Goal: Task Accomplishment & Management: Manage account settings

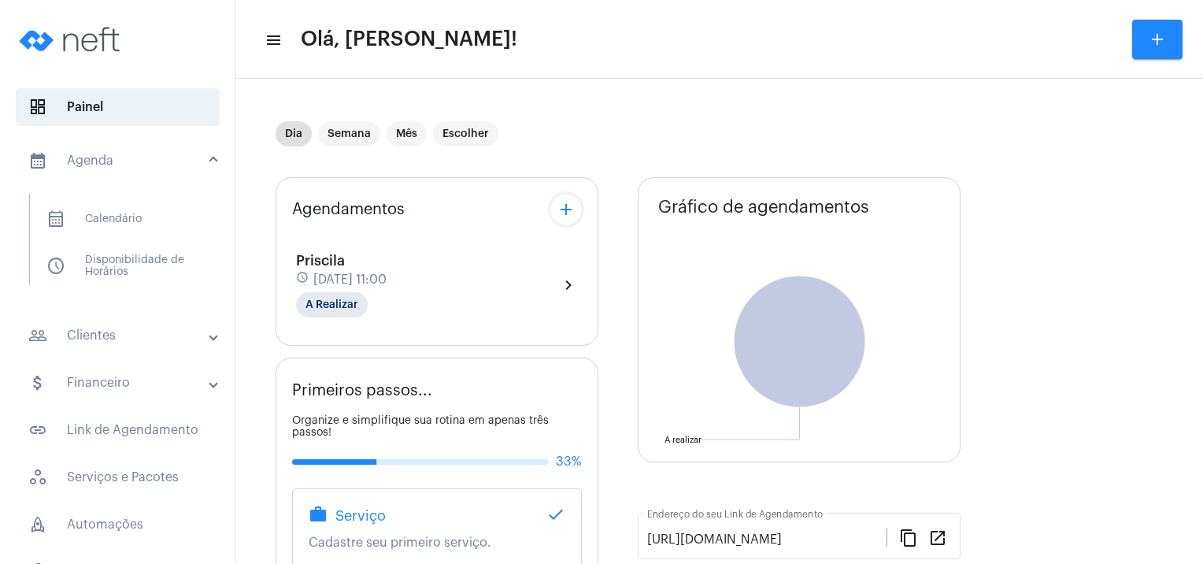
click at [116, 220] on span "calendar_month_outlined Calendário" at bounding box center [117, 219] width 166 height 38
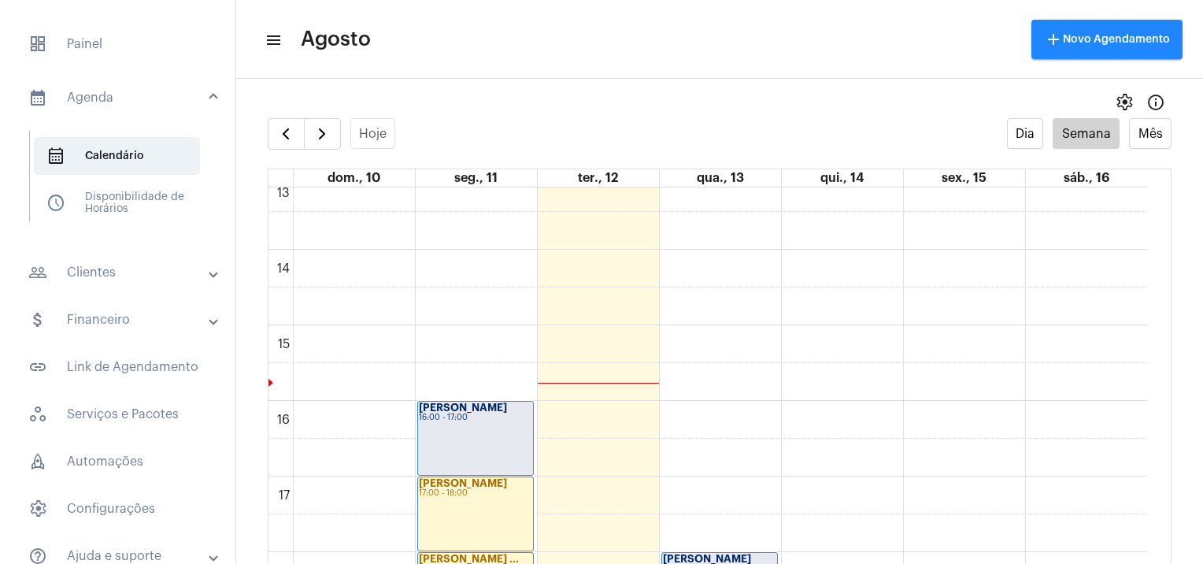
scroll to position [997, 0]
click at [712, 312] on td at bounding box center [720, 306] width 854 height 38
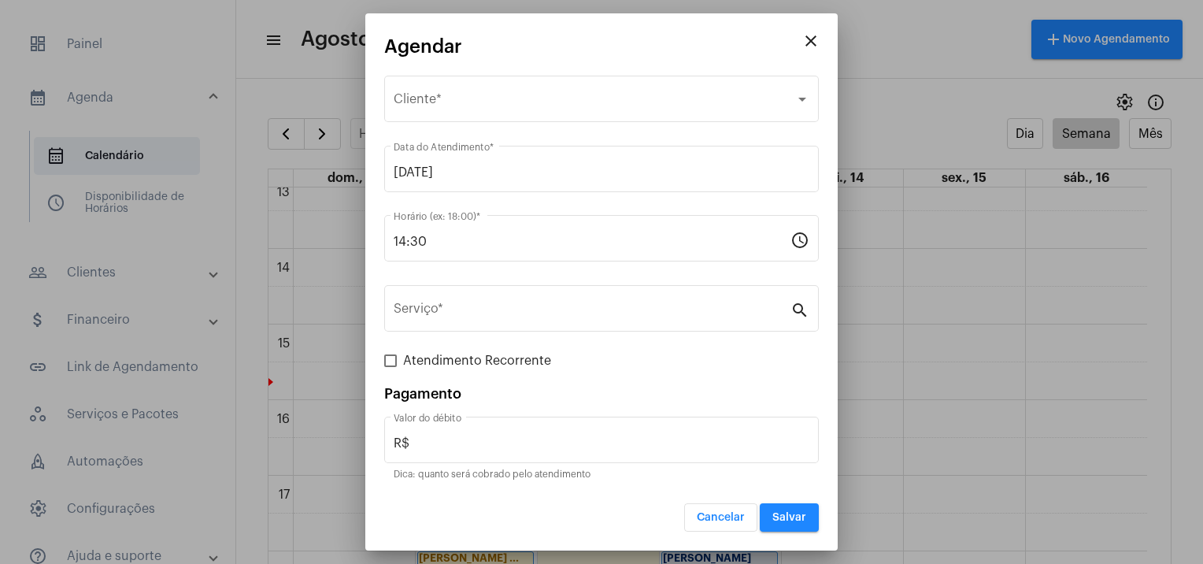
click at [805, 40] on mat-icon "close" at bounding box center [811, 40] width 19 height 19
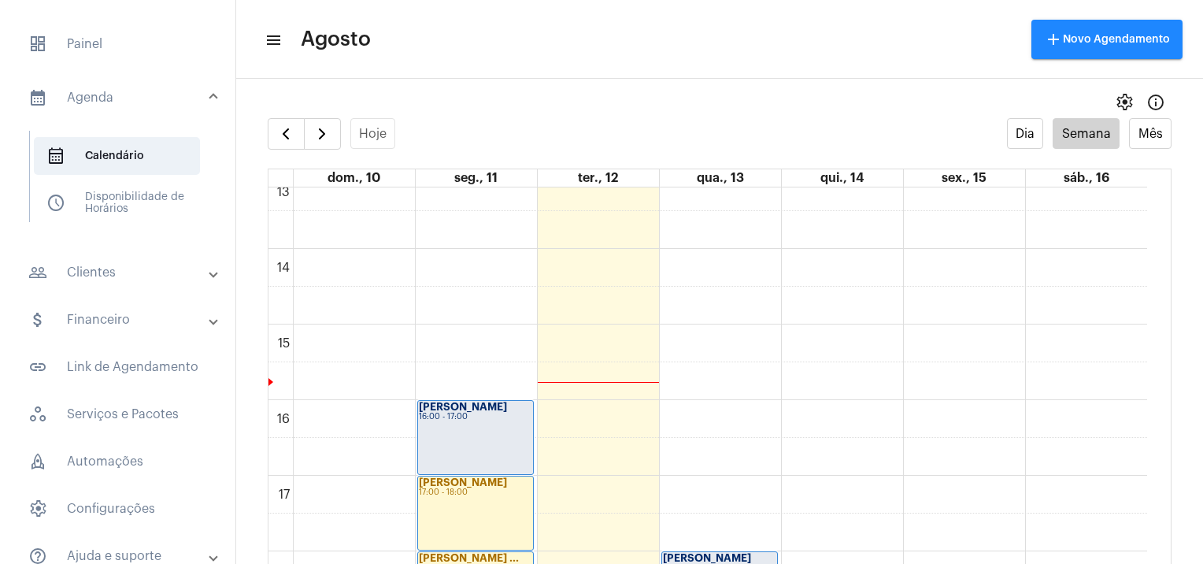
click at [725, 339] on td at bounding box center [720, 343] width 854 height 38
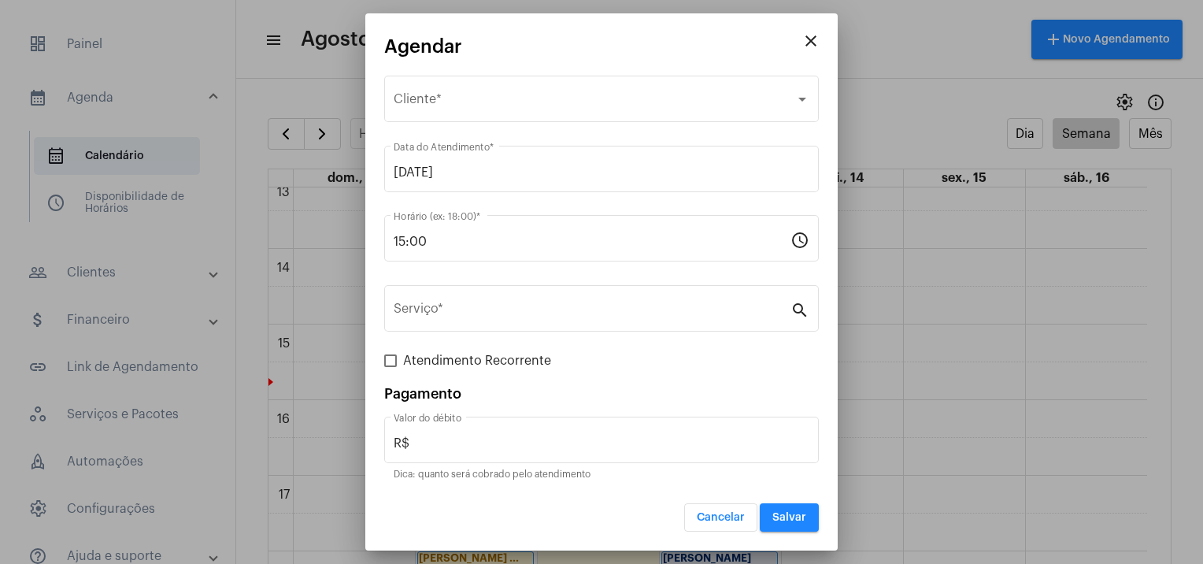
click at [595, 101] on div "Selecione o Cliente" at bounding box center [595, 102] width 402 height 14
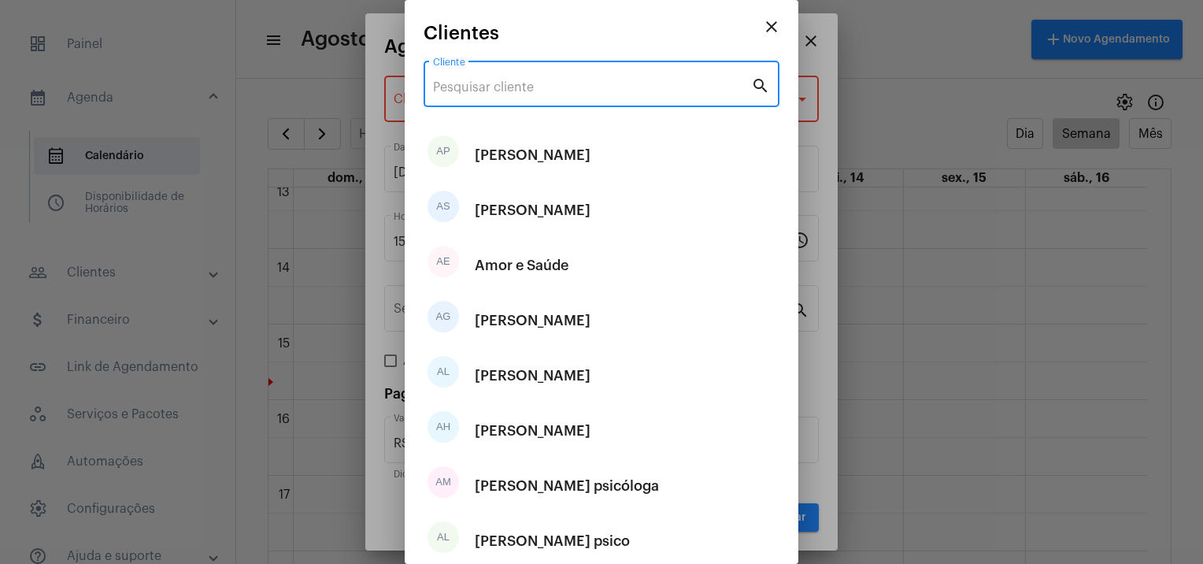
click at [635, 80] on input "Cliente" at bounding box center [592, 87] width 318 height 14
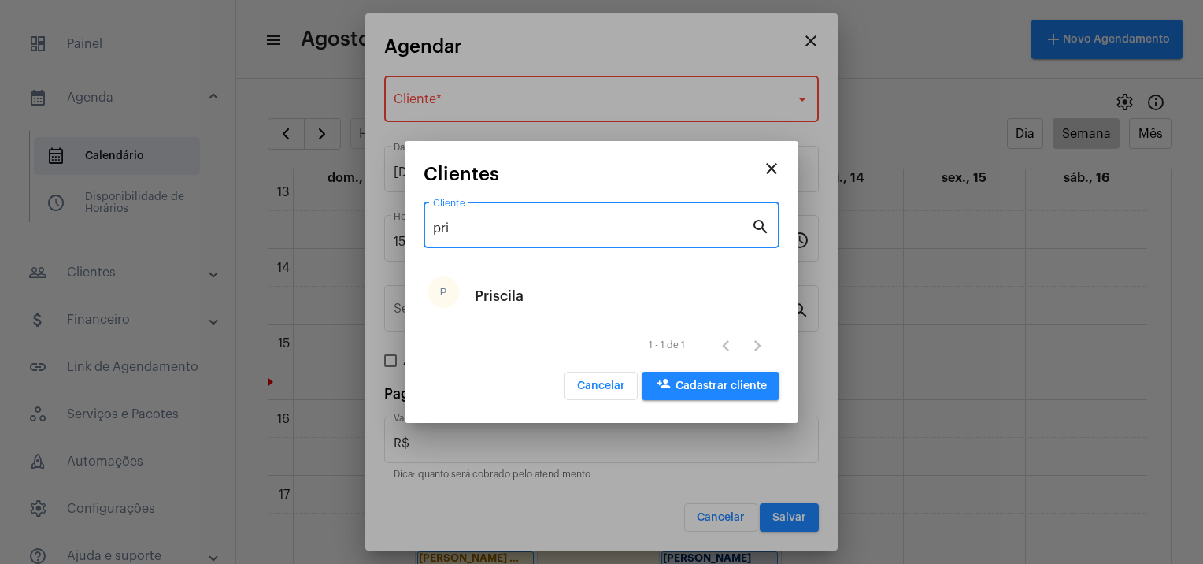
type input "pri"
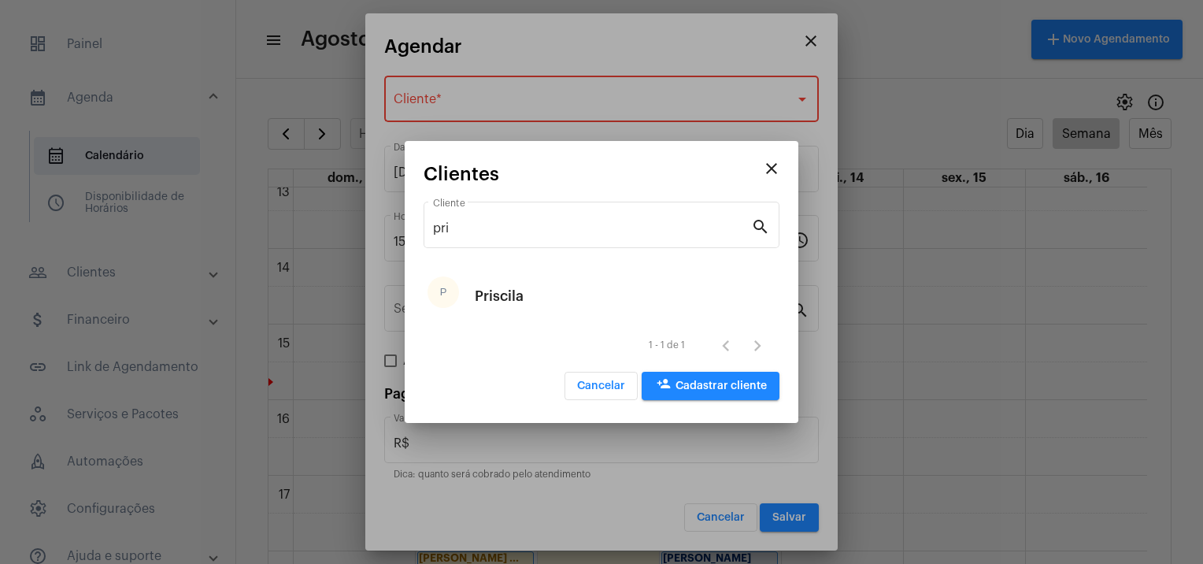
click at [513, 280] on div "Priscila" at bounding box center [499, 295] width 49 height 47
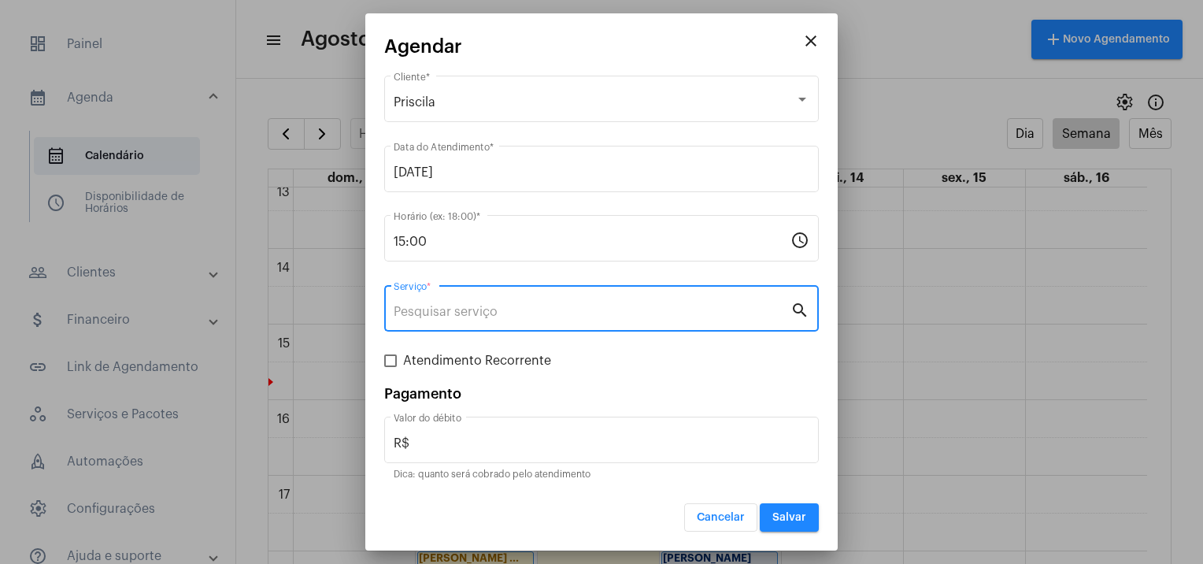
click at [557, 305] on input "Serviço *" at bounding box center [592, 312] width 397 height 14
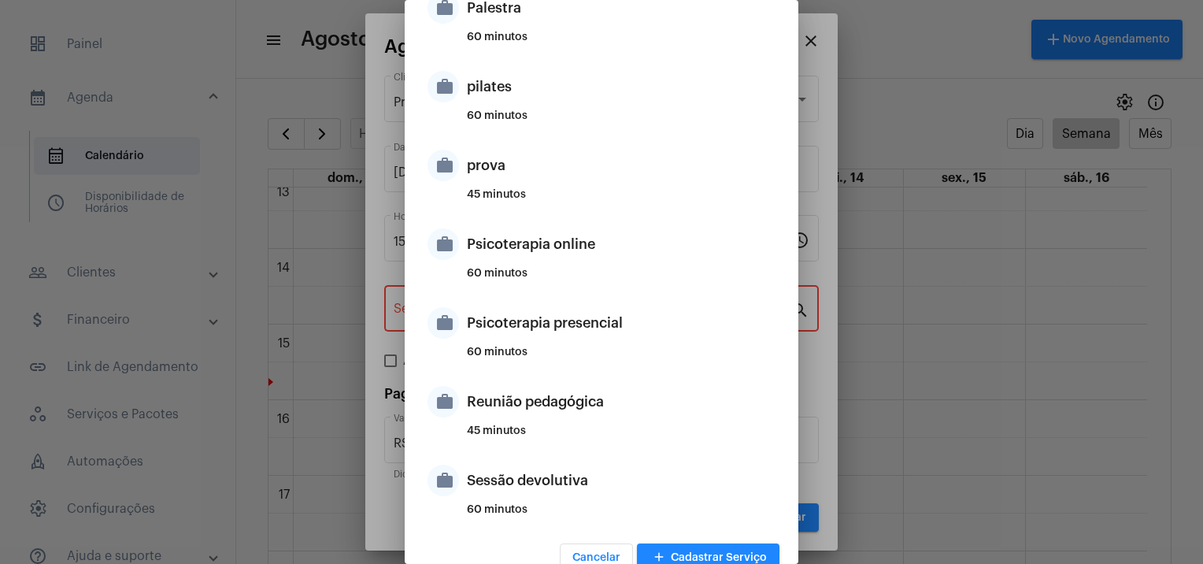
scroll to position [887, 0]
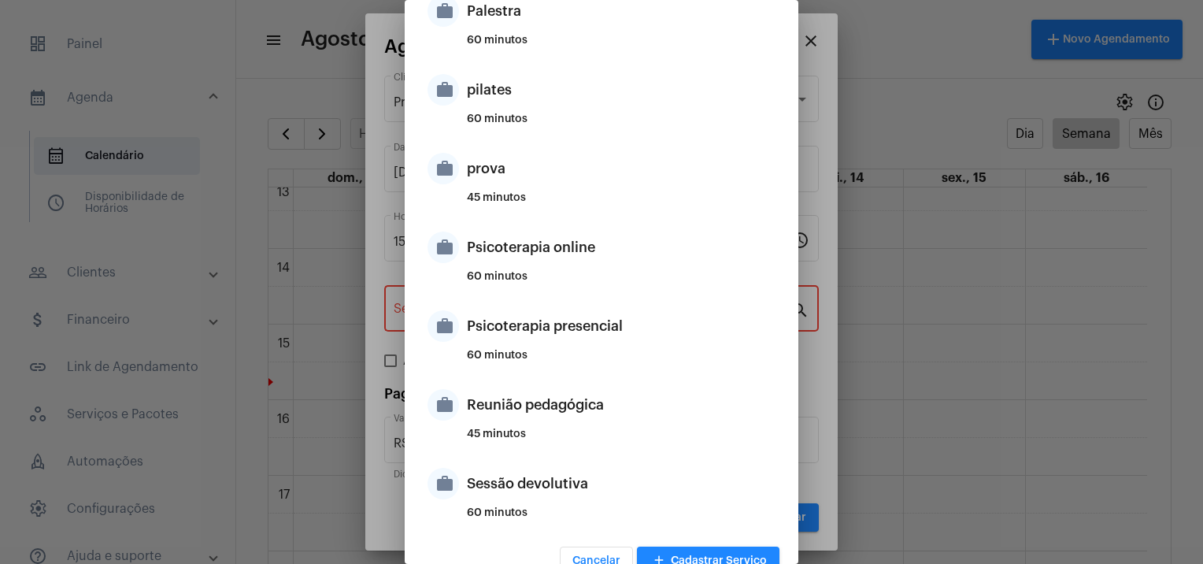
click at [675, 322] on div "Psicoterapia presencial" at bounding box center [621, 325] width 309 height 47
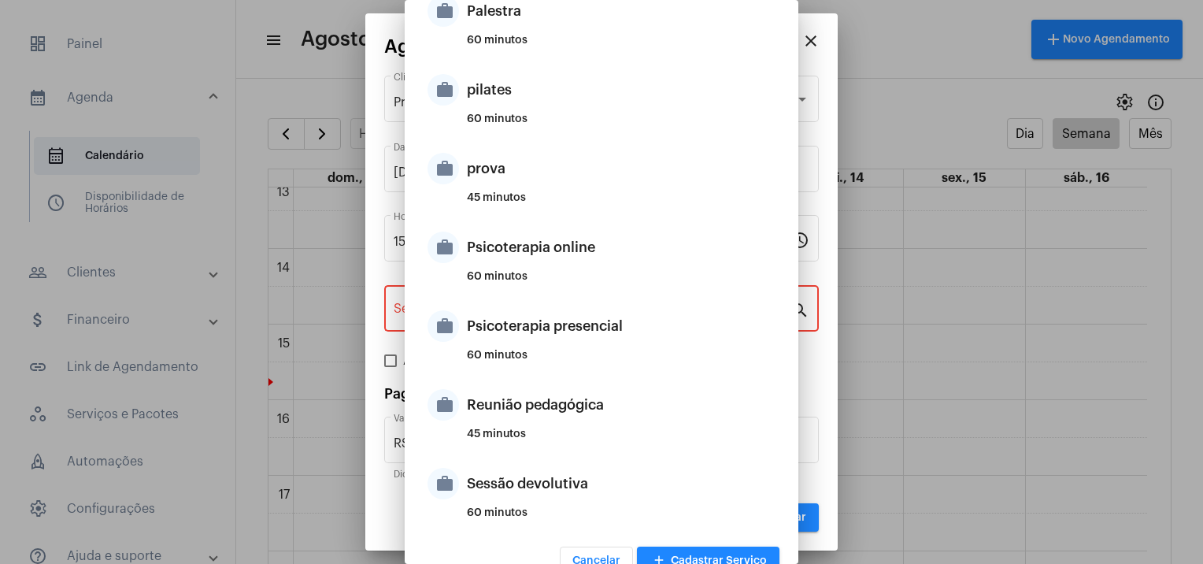
type input "Psicoterapia presencial"
type input "R$ 200"
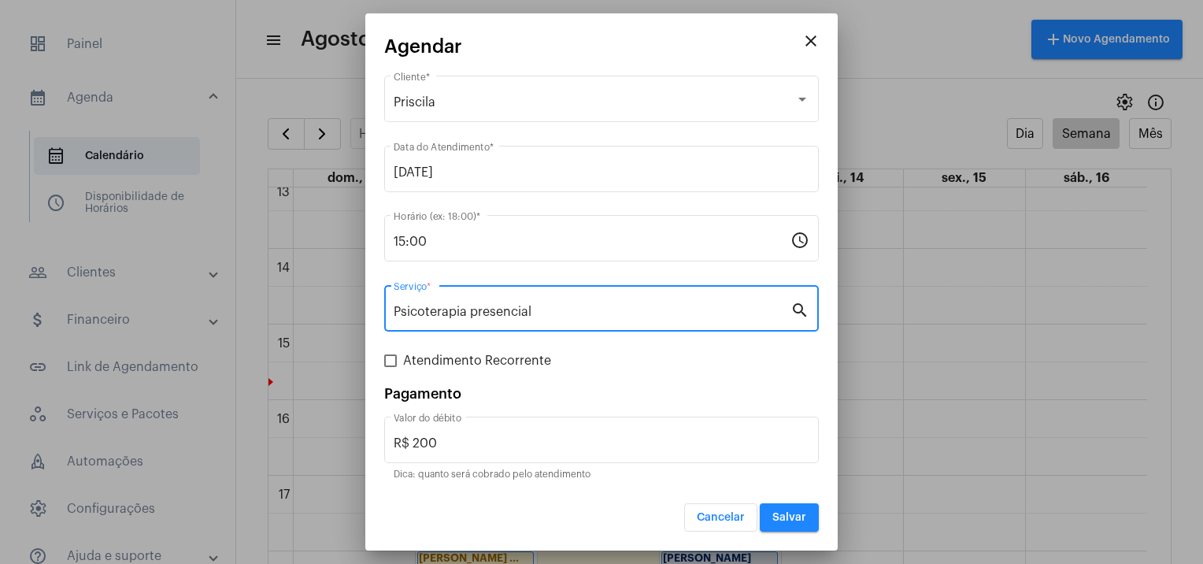
click at [402, 358] on label "Atendimento Recorrente" at bounding box center [467, 360] width 167 height 19
click at [391, 367] on input "Atendimento Recorrente" at bounding box center [390, 367] width 1 height 1
checkbox input "true"
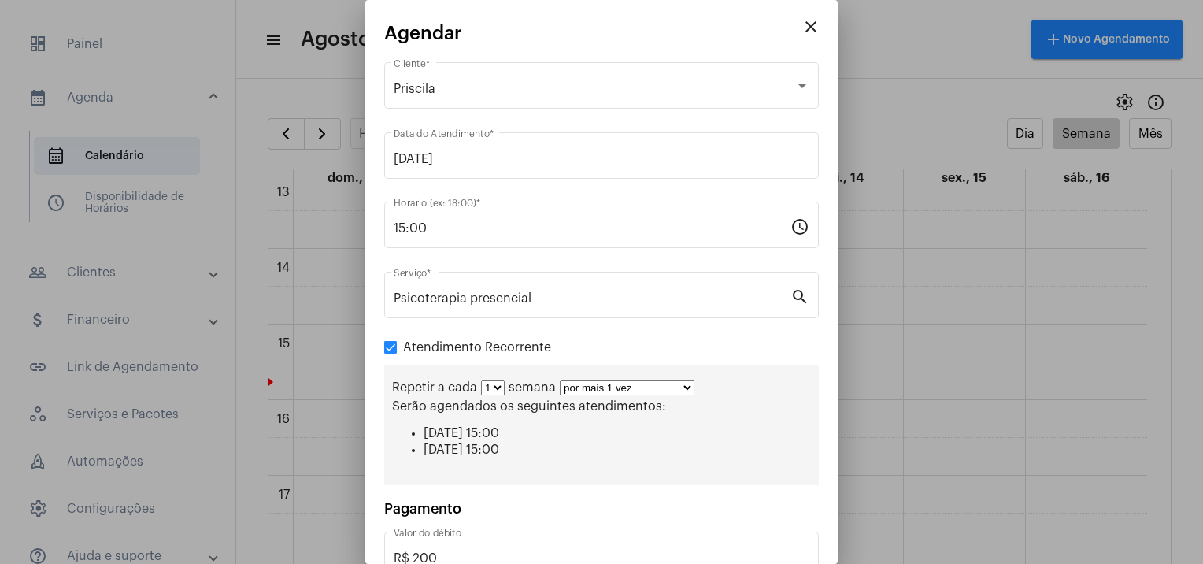
click at [500, 386] on select "1 2 3 4 5 6 7 8" at bounding box center [493, 387] width 24 height 15
click at [481, 380] on select "1 2 3 4 5 6 7 8" at bounding box center [493, 387] width 24 height 15
click at [606, 387] on select "por mais 1 vez por mais 2 vezes por mais 3 vezes por mais 4 vezes por mais 5 ve…" at bounding box center [627, 387] width 135 height 15
select select "9: 10"
click at [560, 380] on select "por mais 1 vez por mais 2 vezes por mais 3 vezes por mais 4 vezes por mais 5 ve…" at bounding box center [627, 387] width 135 height 15
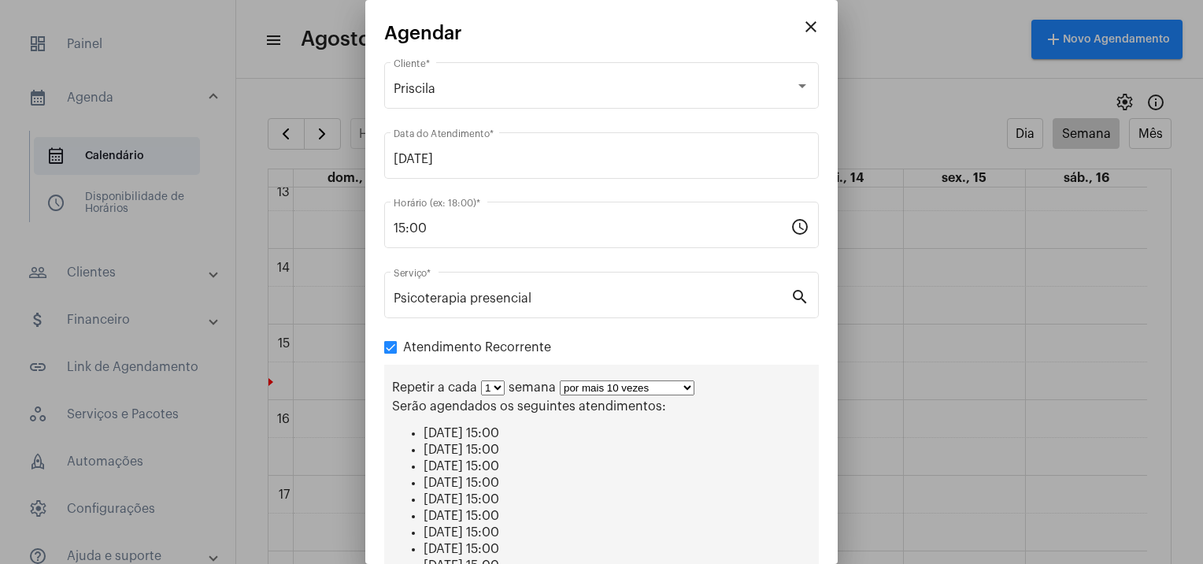
click at [738, 420] on div "Serão agendados os seguintes atendimentos: [DATE] 15:00 [DATE] 15:00 [DATE] 15:…" at bounding box center [601, 502] width 419 height 206
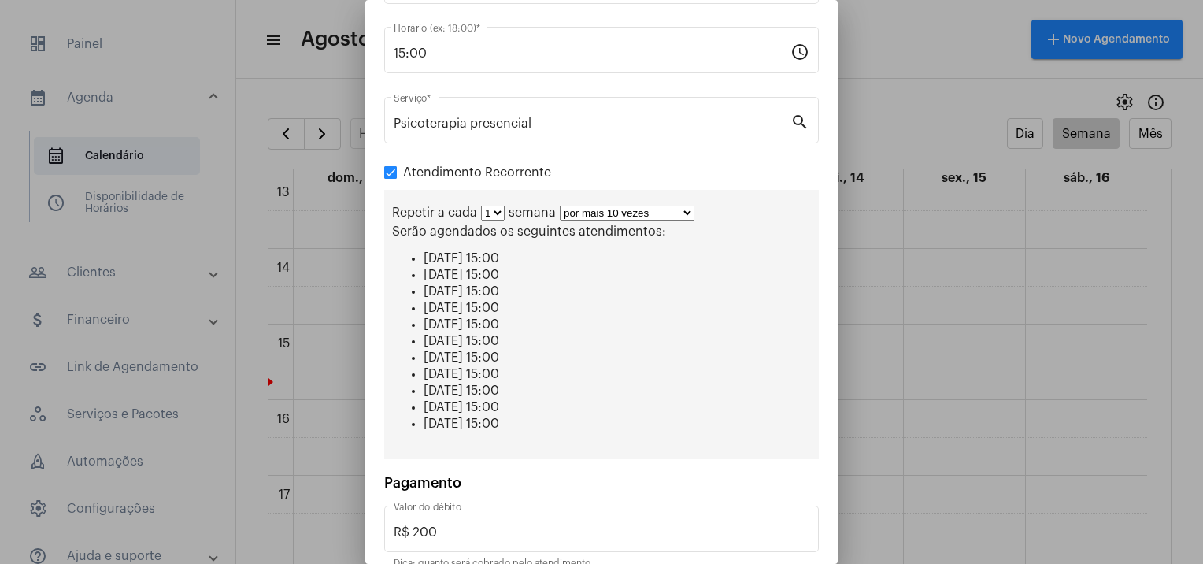
scroll to position [245, 0]
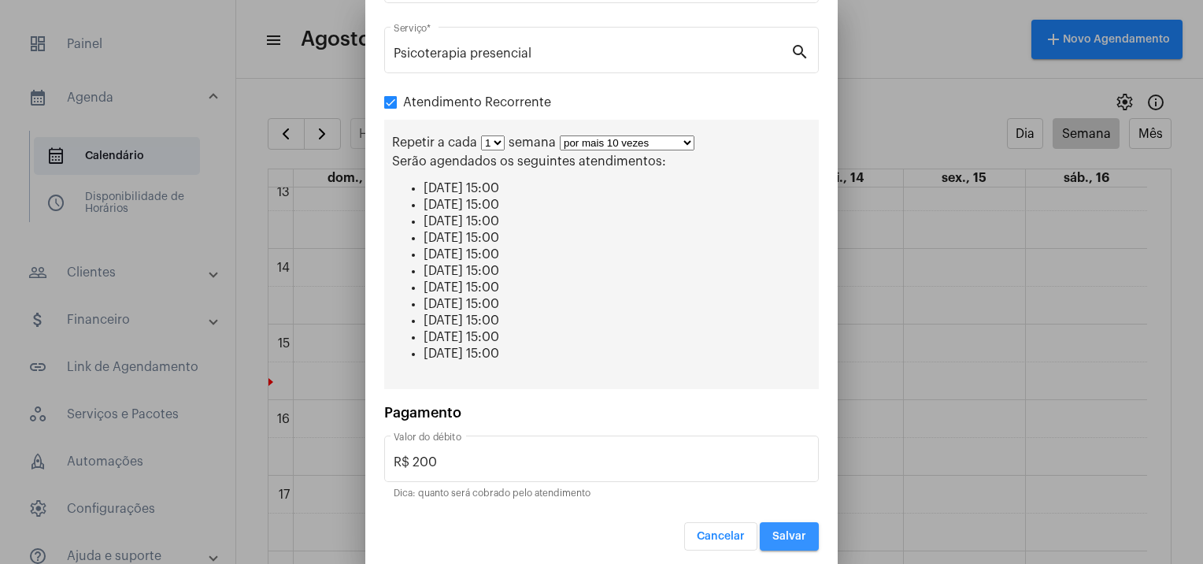
click at [785, 539] on button "Salvar" at bounding box center [789, 536] width 59 height 28
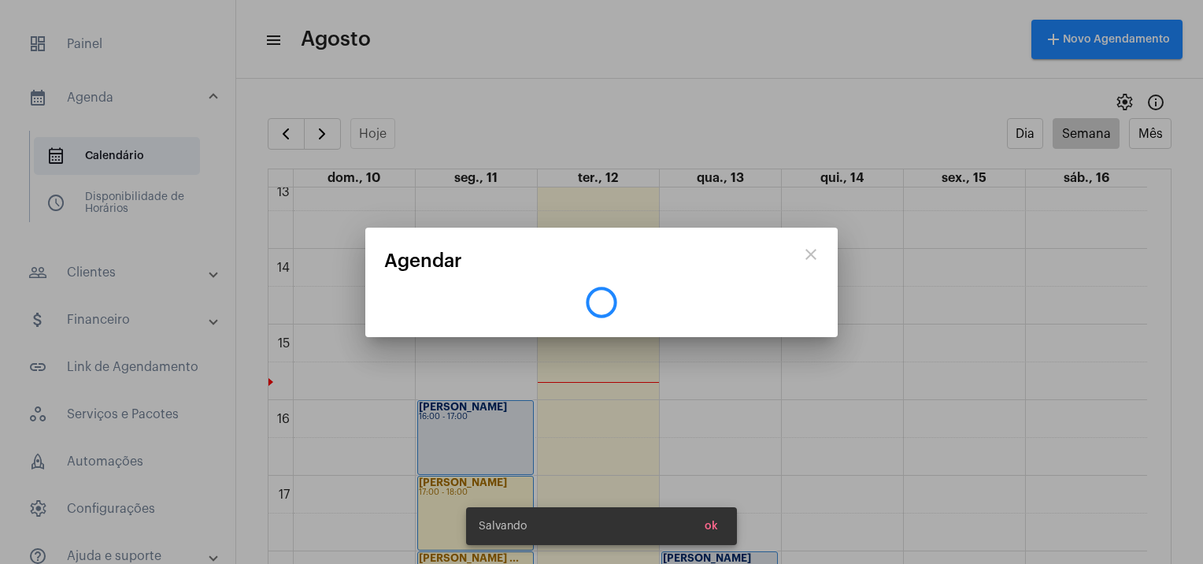
scroll to position [0, 0]
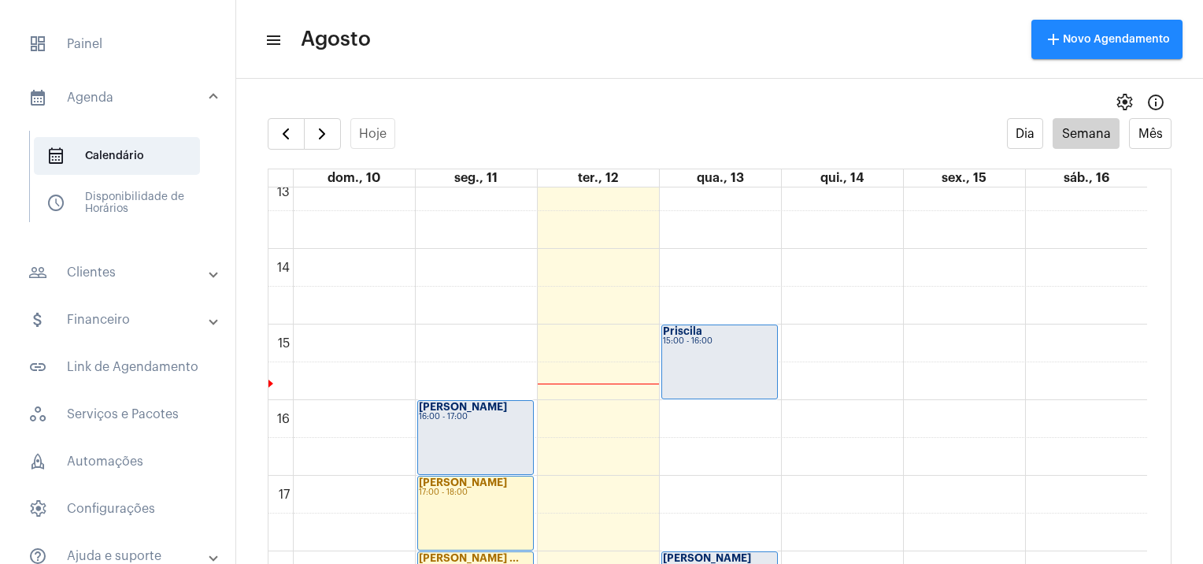
click at [719, 337] on div "15:00 - 16:00" at bounding box center [719, 341] width 113 height 9
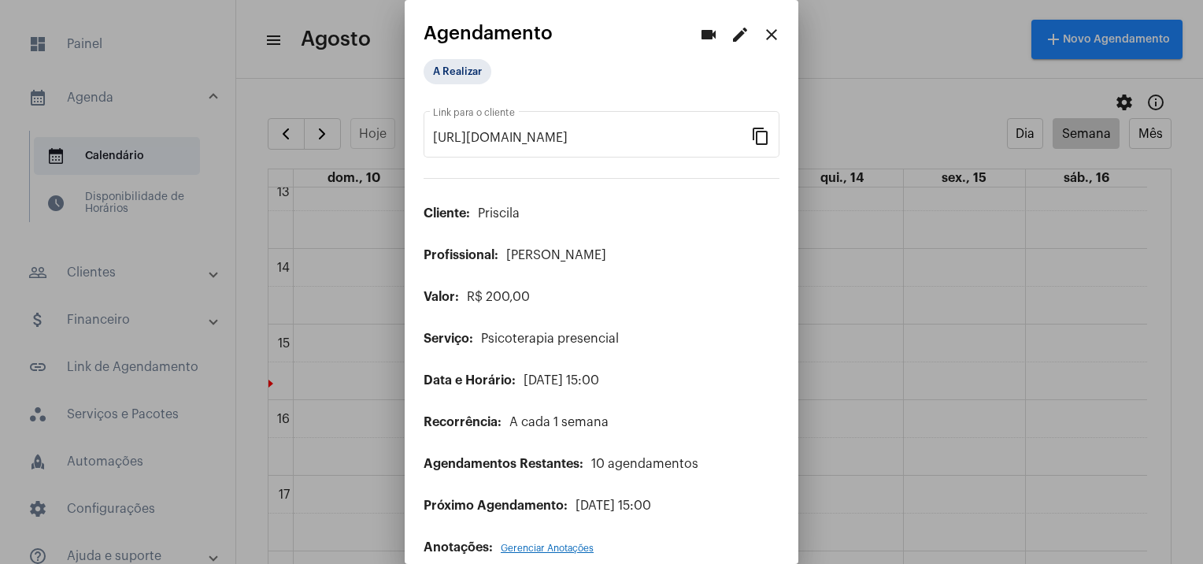
click at [738, 34] on button "edit" at bounding box center [739, 34] width 31 height 31
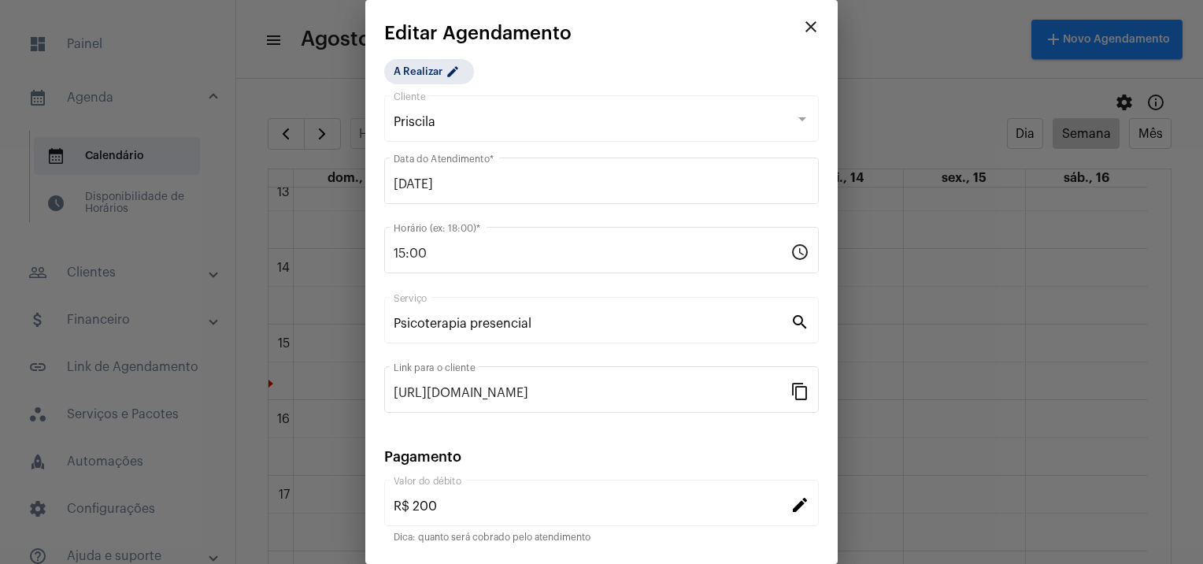
click at [790, 507] on mat-icon "edit" at bounding box center [799, 503] width 19 height 19
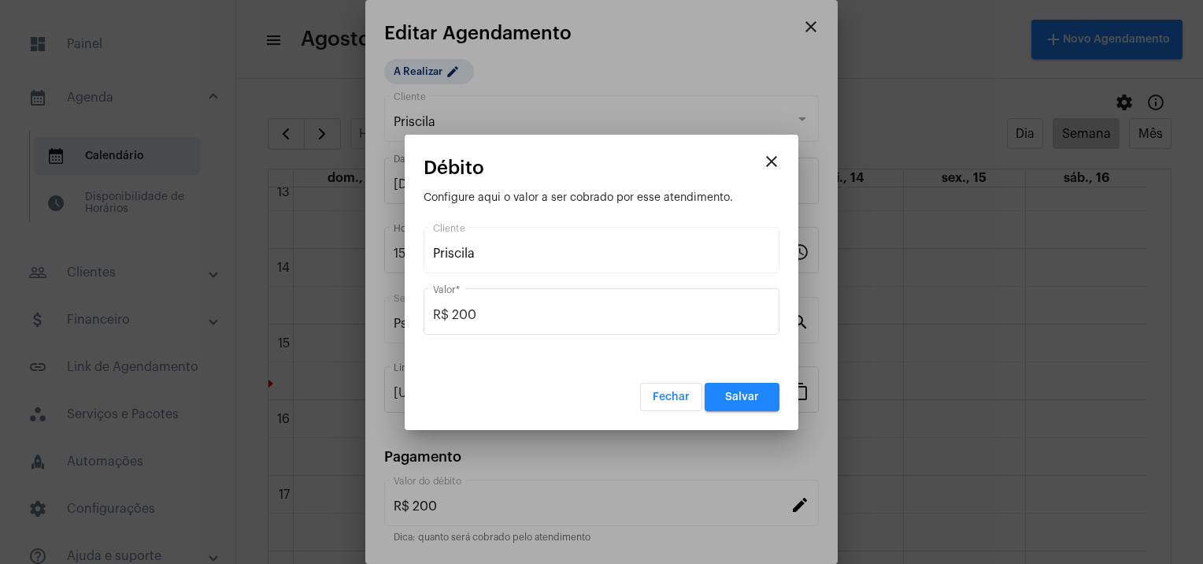
click at [669, 305] on div "R$ 200 Valor *" at bounding box center [601, 310] width 337 height 50
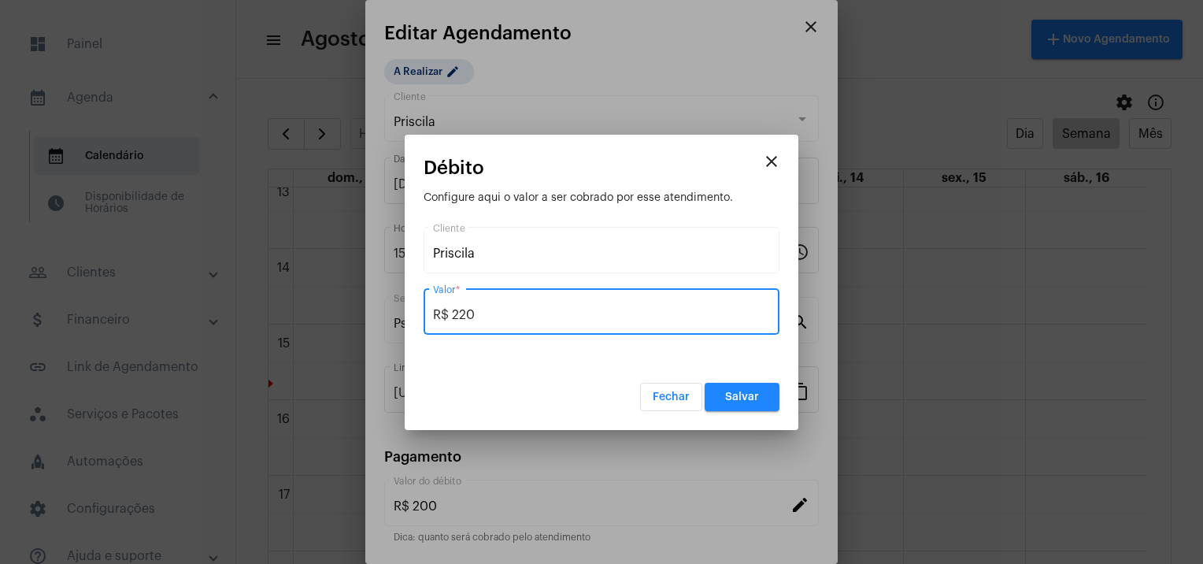
type input "R$ 220"
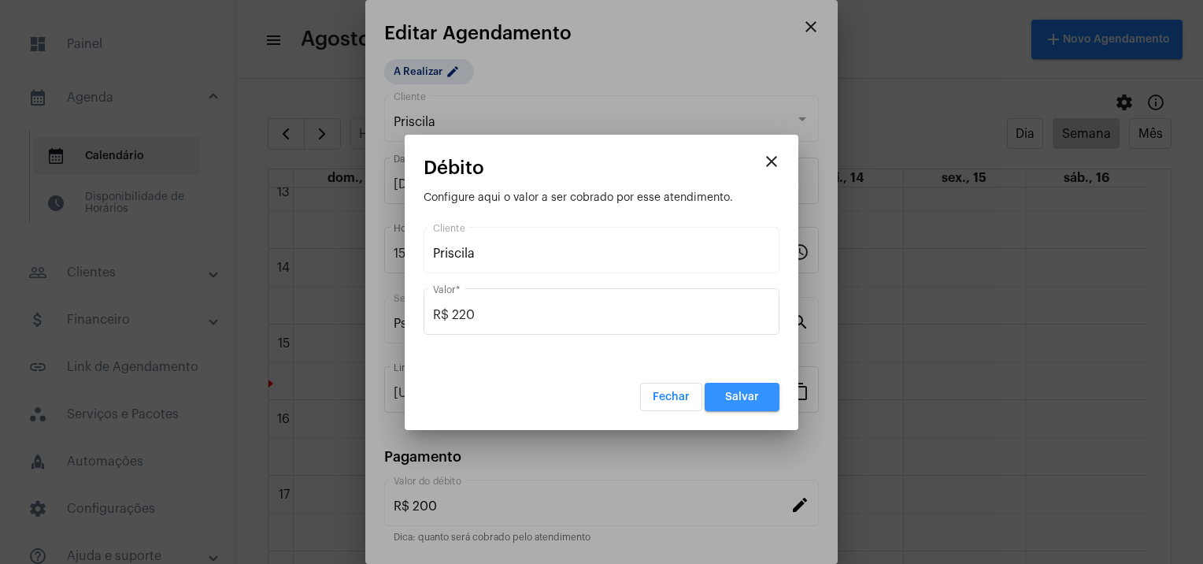
click at [755, 394] on span "Salvar" at bounding box center [742, 396] width 34 height 11
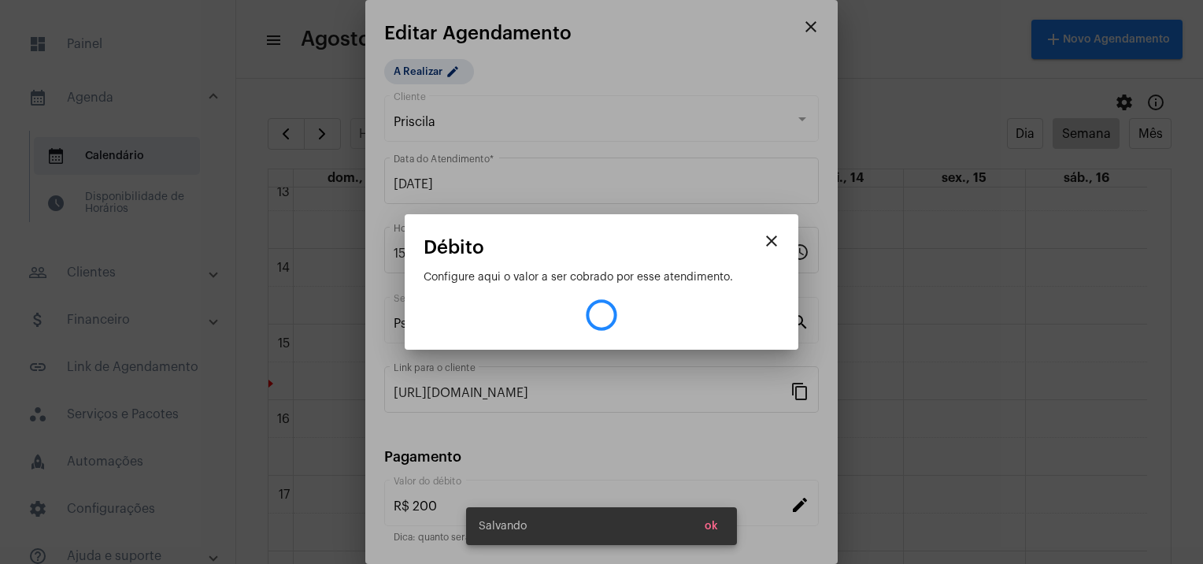
type input "R$ 220"
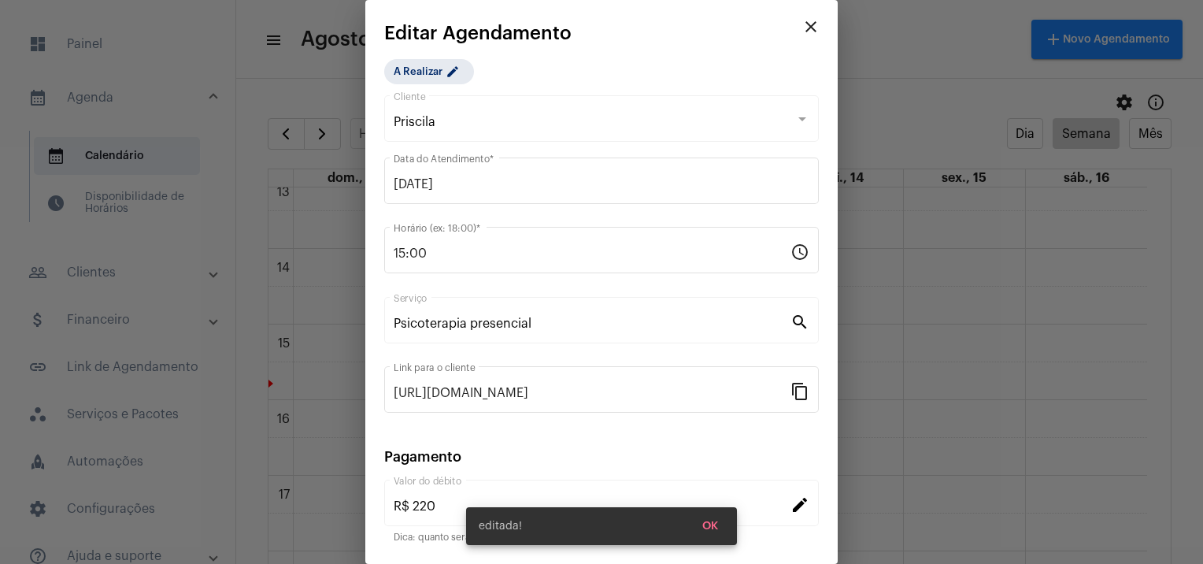
click at [912, 403] on div at bounding box center [601, 282] width 1203 height 564
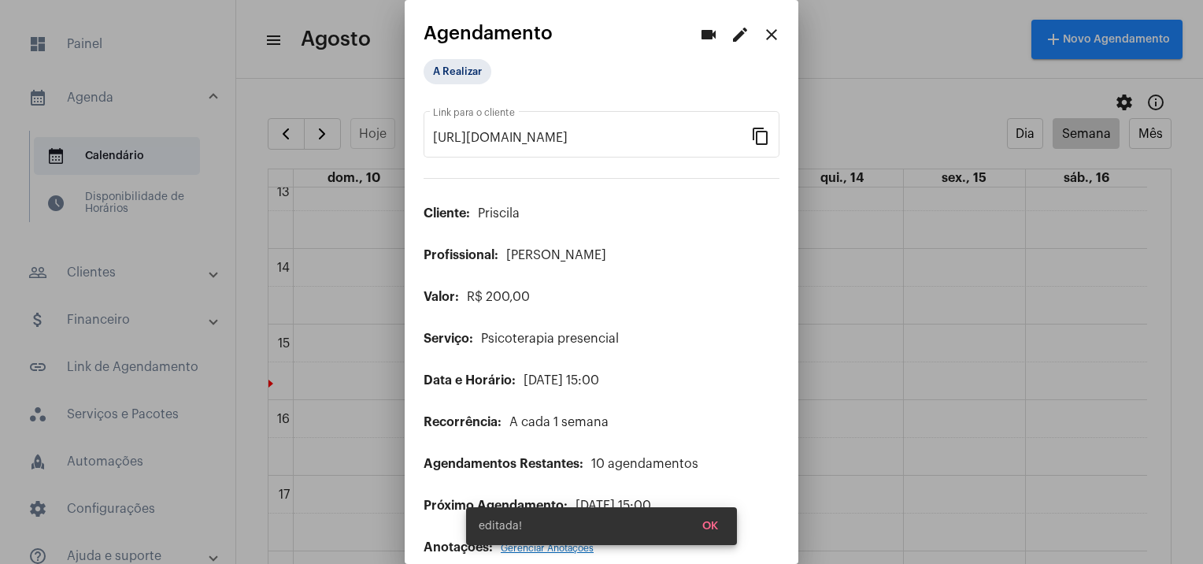
click at [912, 403] on div at bounding box center [601, 282] width 1203 height 564
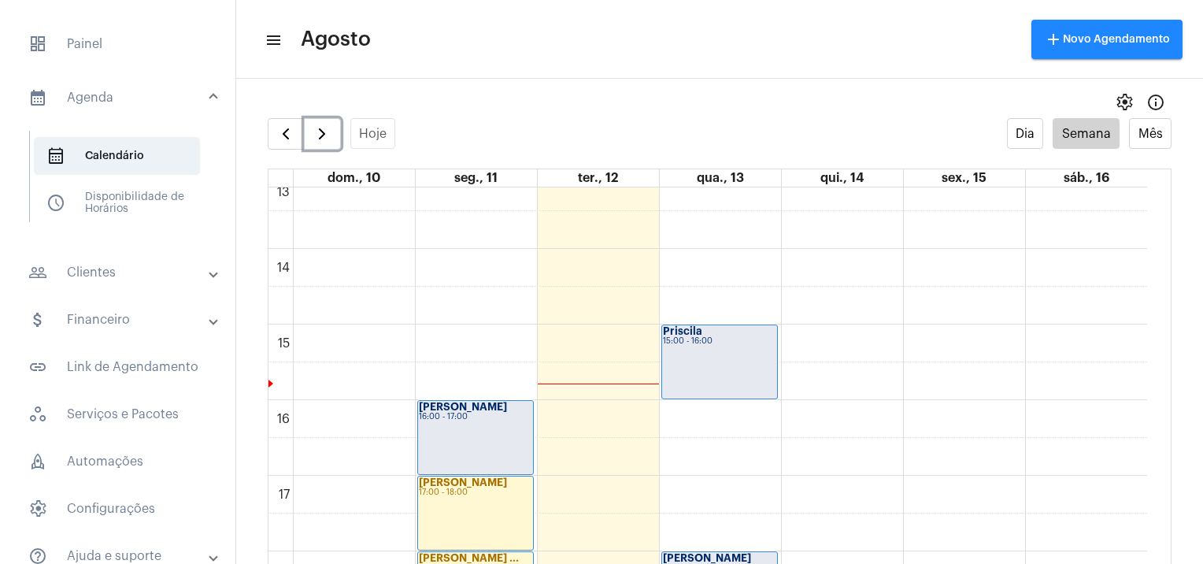
click at [322, 134] on span "button" at bounding box center [322, 133] width 19 height 19
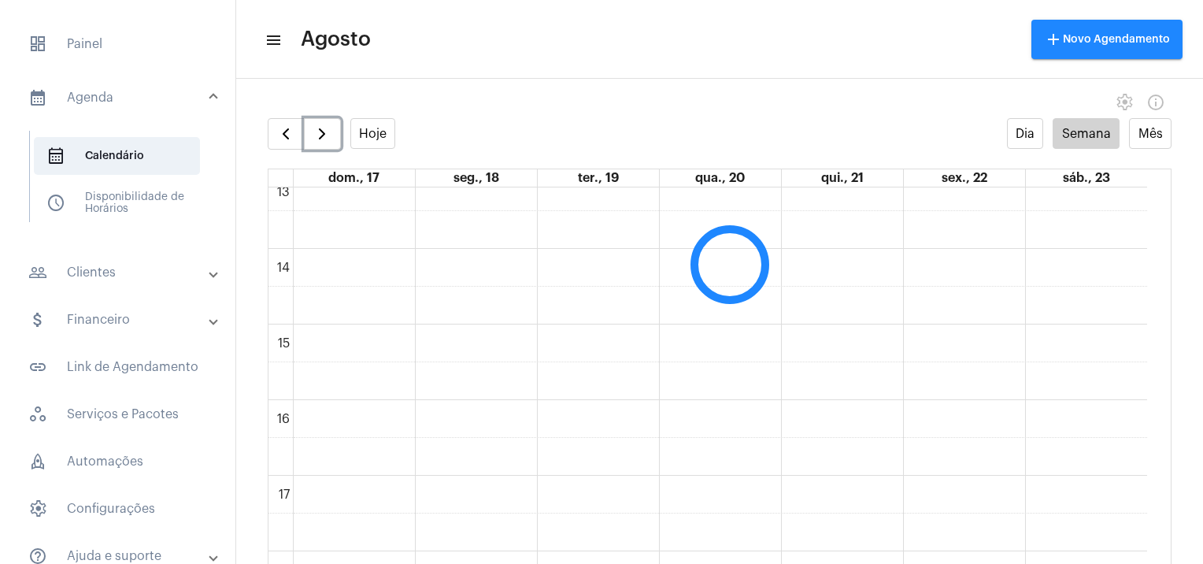
scroll to position [454, 0]
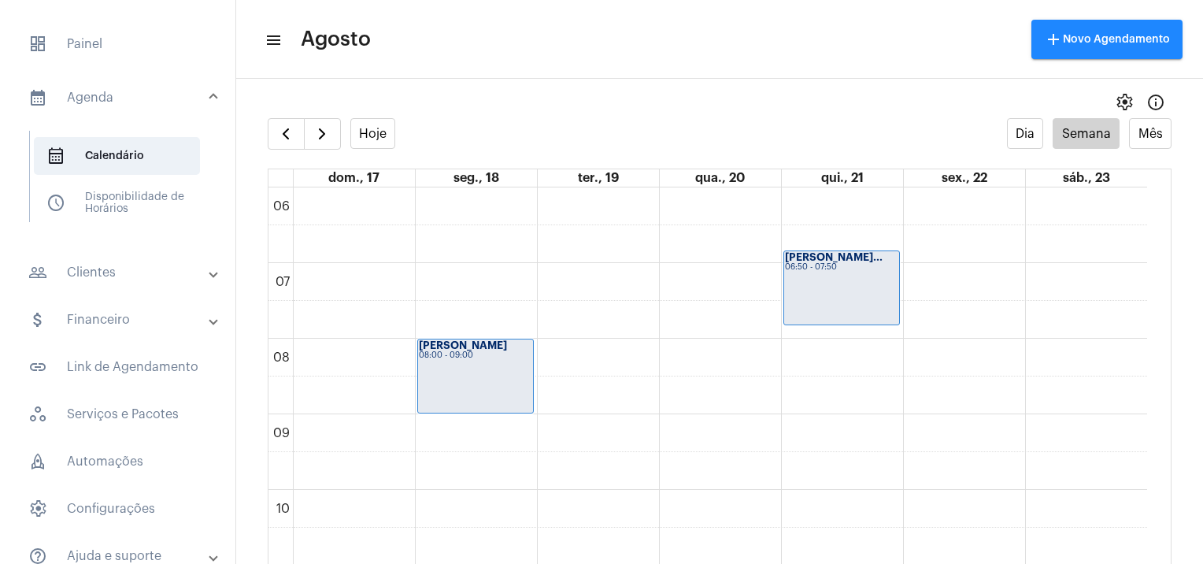
click at [685, 80] on mat-sidenav-content "menu Agosto add Novo Agendamento settings info_outlined Hoje Dia Semana Mês dom…" at bounding box center [719, 282] width 967 height 564
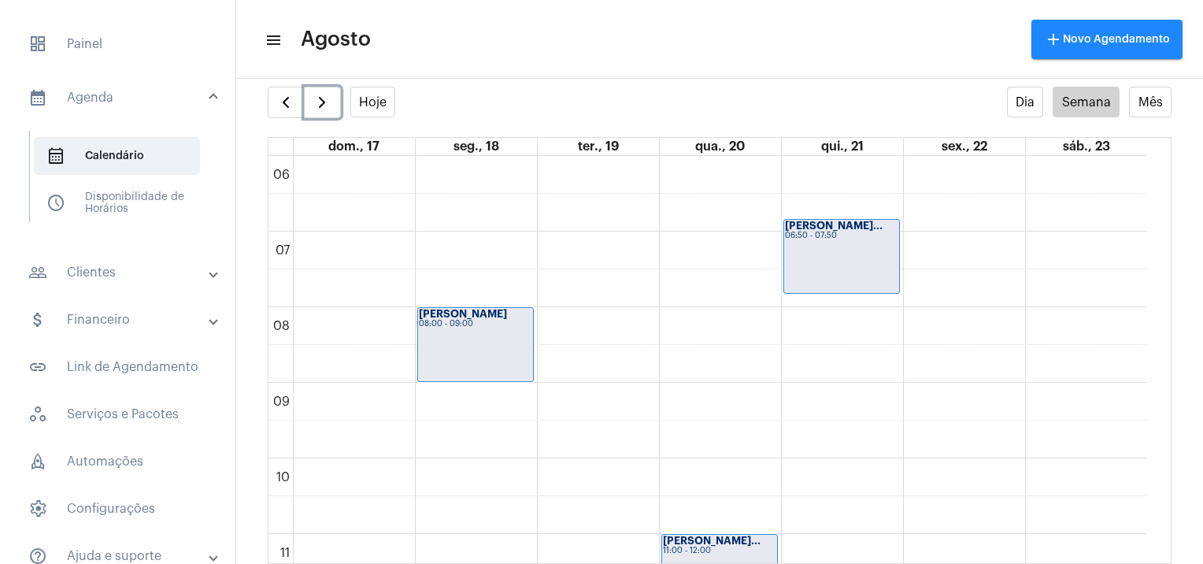
click at [313, 107] on span "button" at bounding box center [322, 102] width 19 height 19
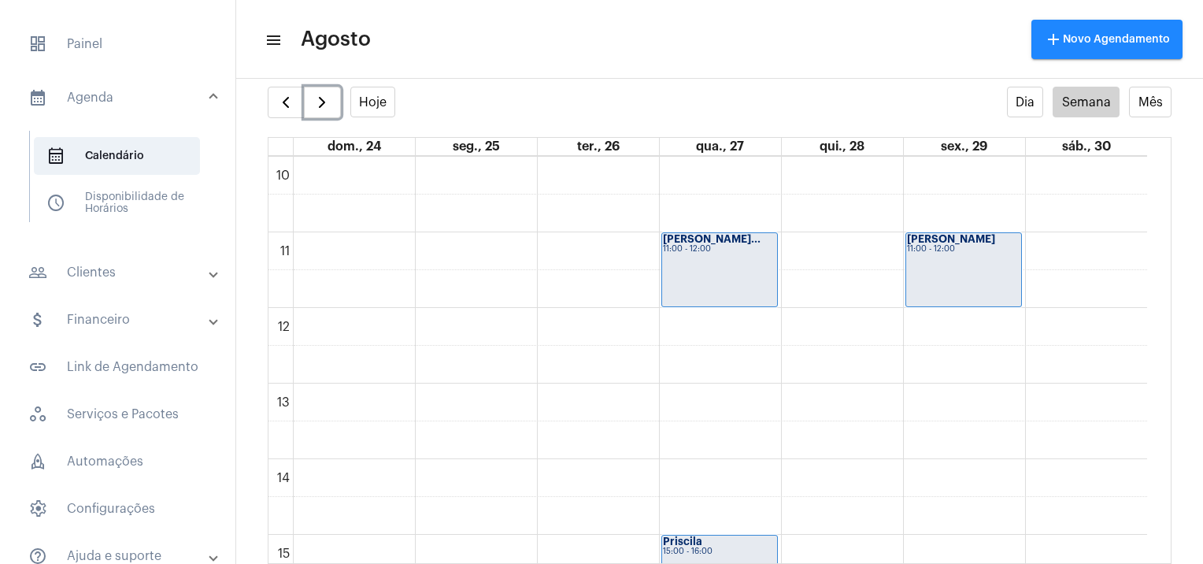
scroll to position [752, 0]
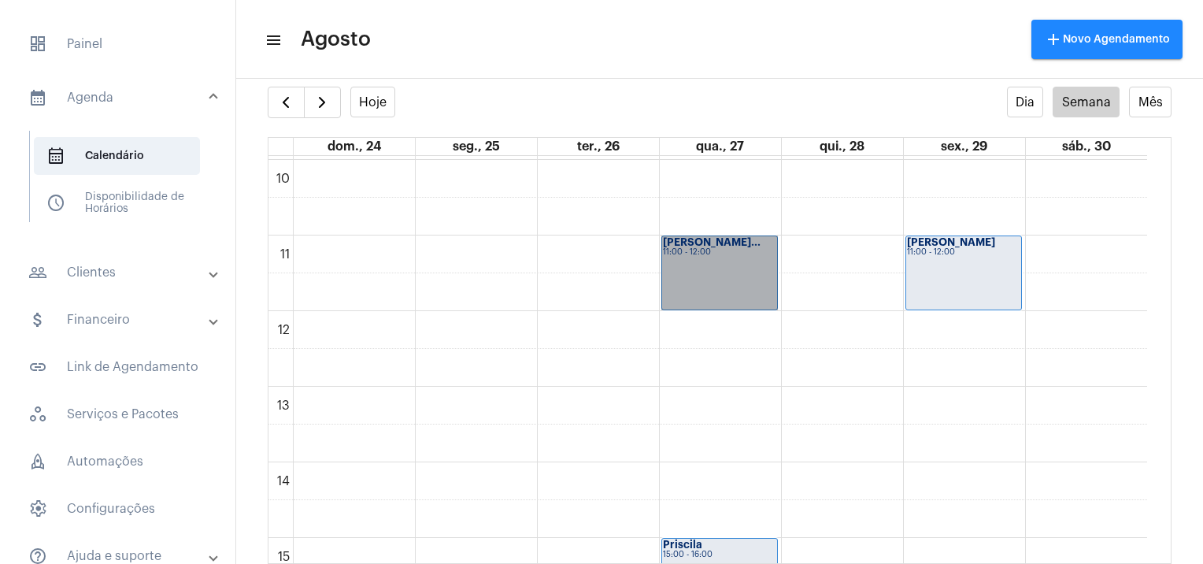
drag, startPoint x: 710, startPoint y: 255, endPoint x: 681, endPoint y: 257, distance: 29.2
click at [681, 257] on link "[PERSON_NAME]... 11:00 - 12:00" at bounding box center [719, 272] width 117 height 75
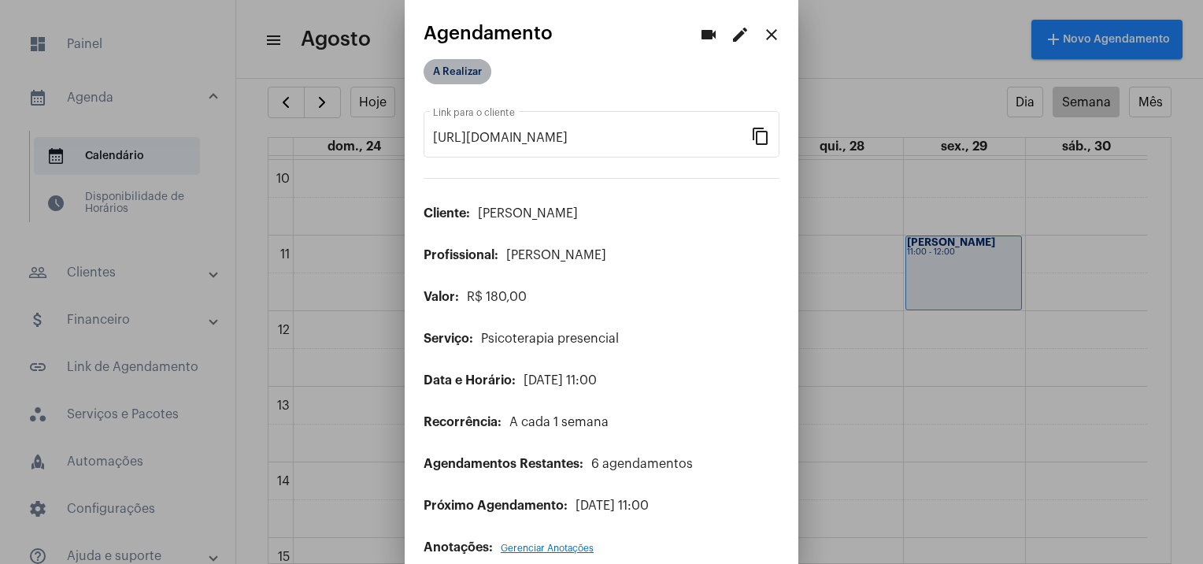
click at [455, 80] on mat-chip "A Realizar" at bounding box center [458, 71] width 68 height 25
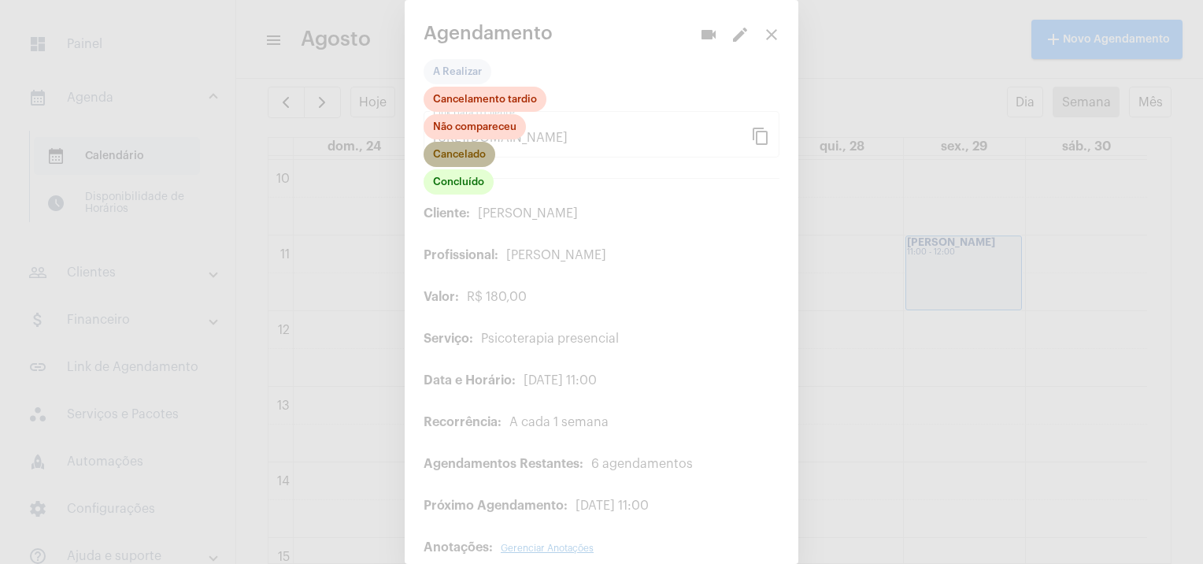
click at [474, 154] on mat-chip "Cancelado" at bounding box center [460, 154] width 72 height 25
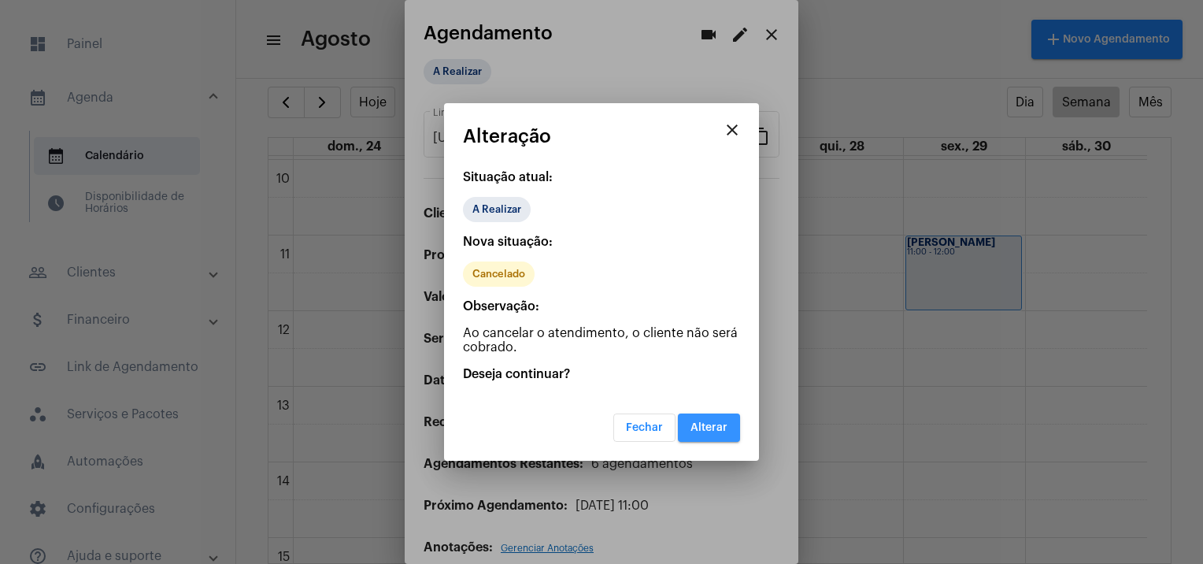
click at [728, 419] on button "Alterar" at bounding box center [709, 427] width 62 height 28
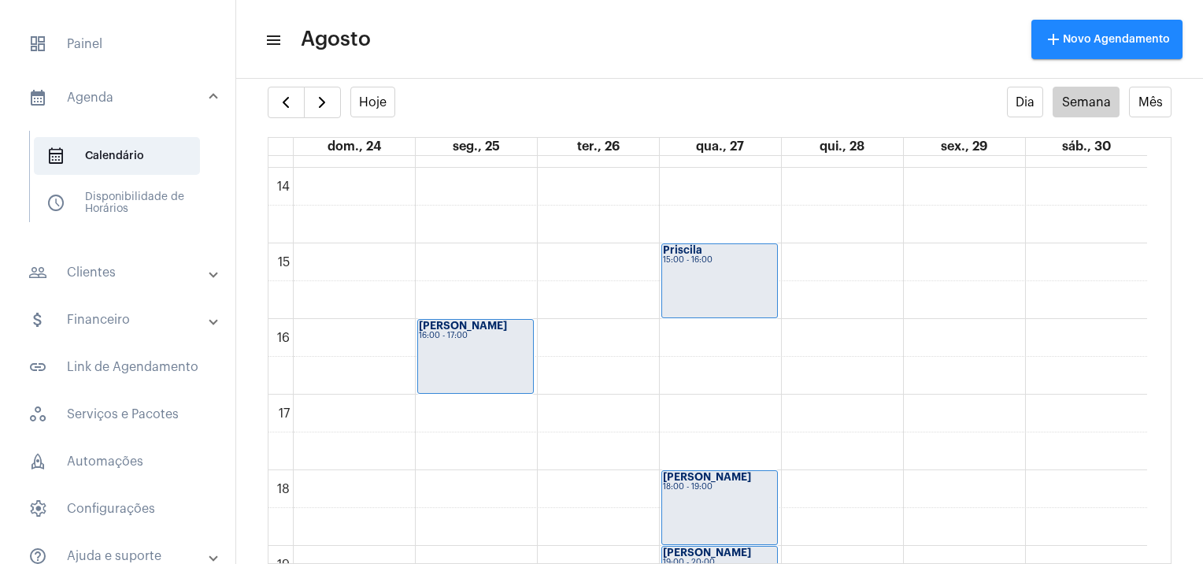
scroll to position [1058, 0]
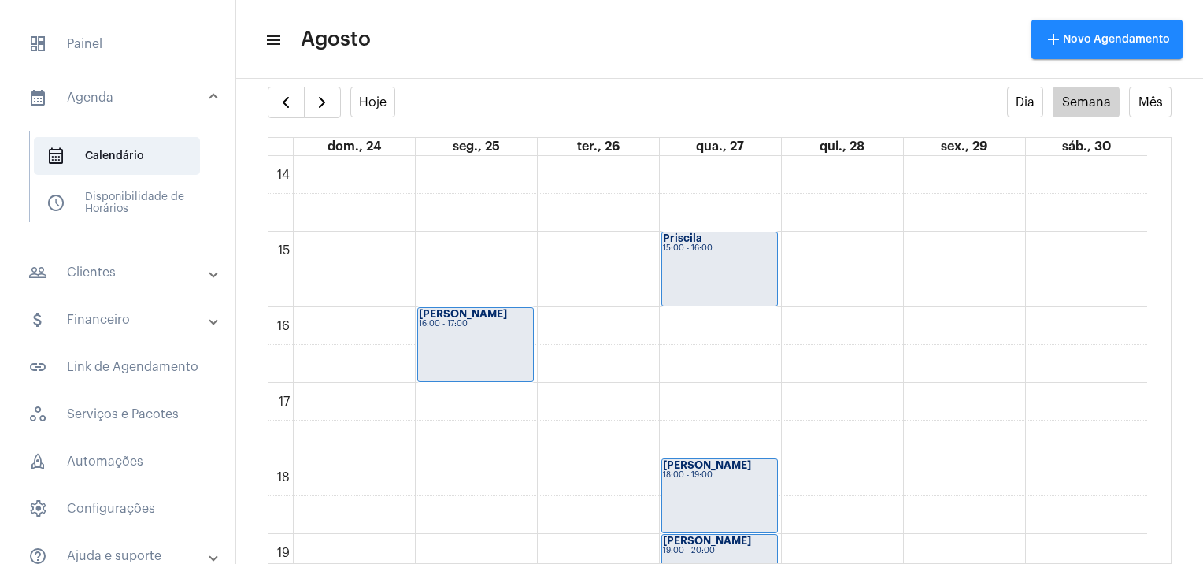
click at [719, 261] on div "Priscila 15:00 - 16:00" at bounding box center [719, 268] width 115 height 73
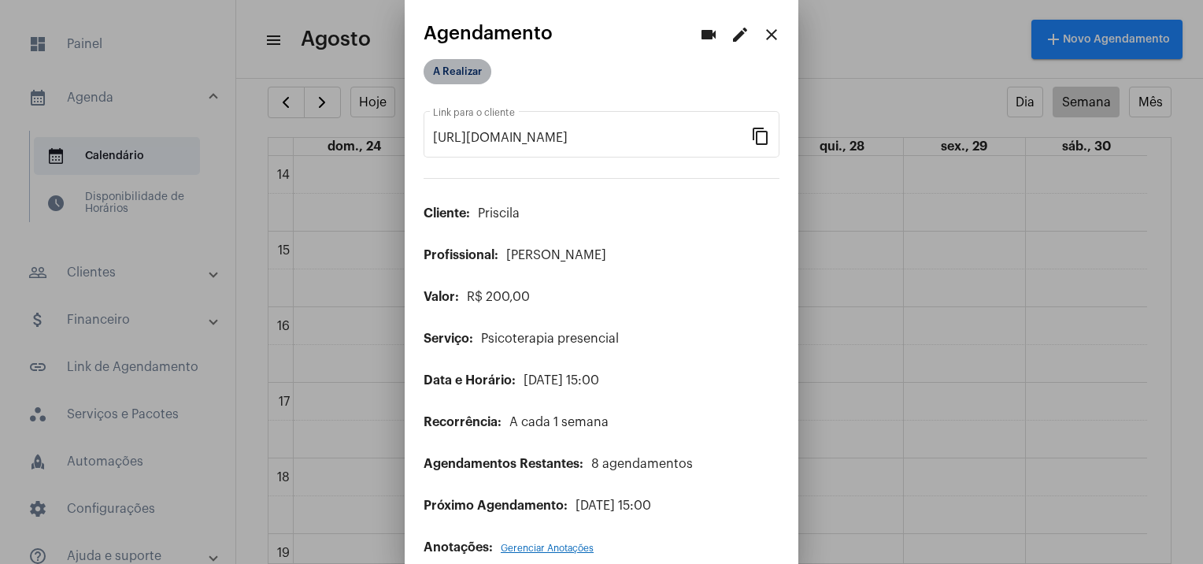
click at [472, 69] on mat-chip "A Realizar" at bounding box center [458, 71] width 68 height 25
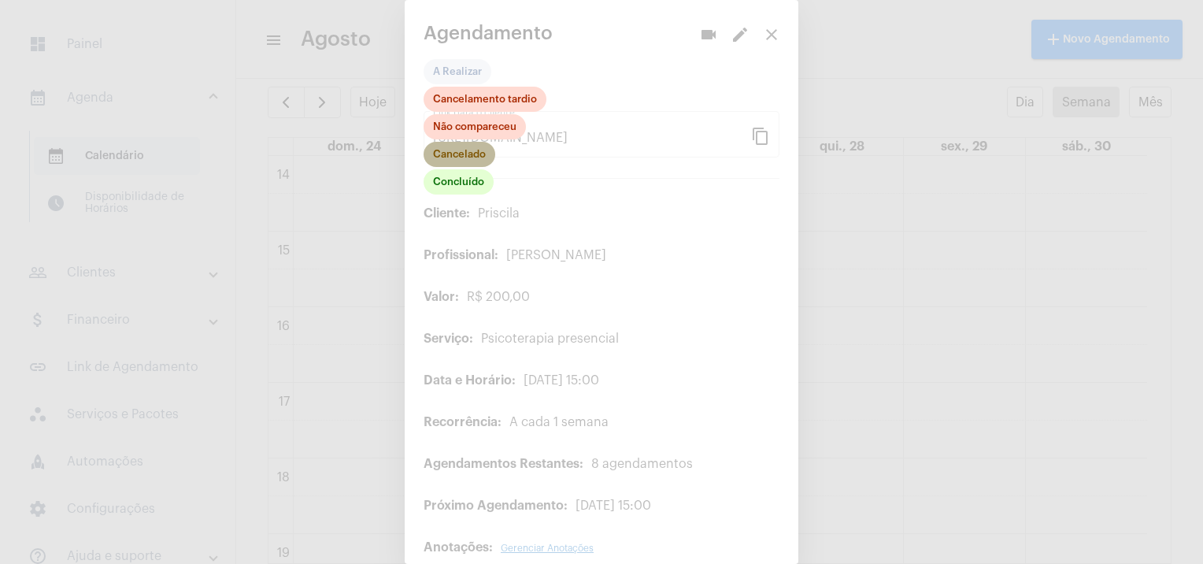
click at [483, 154] on mat-chip "Cancelado" at bounding box center [460, 154] width 72 height 25
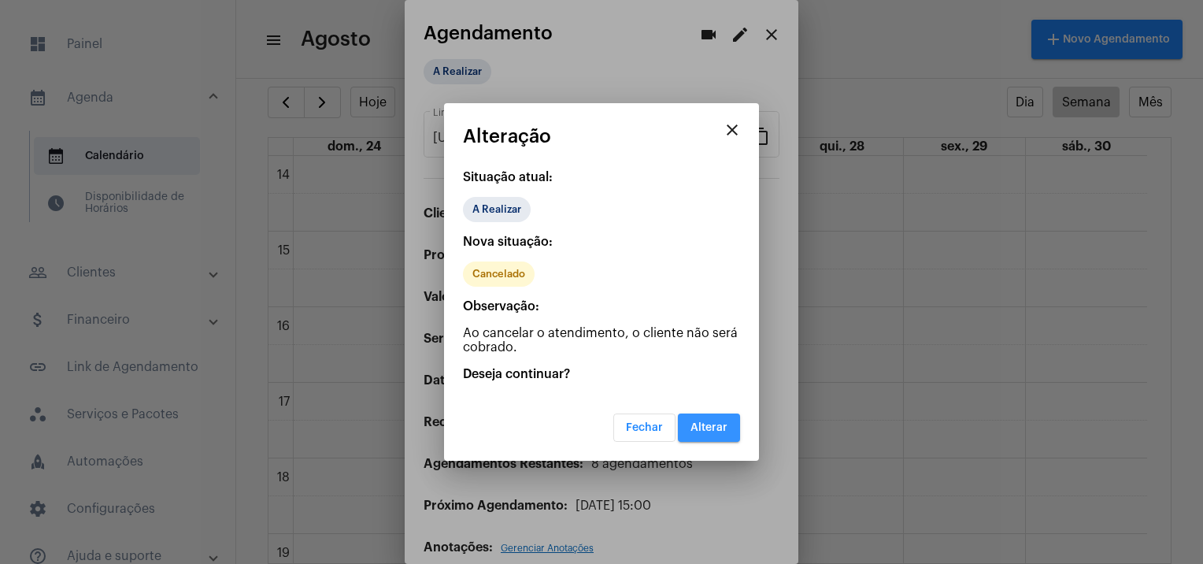
click at [720, 428] on span "Alterar" at bounding box center [709, 427] width 37 height 11
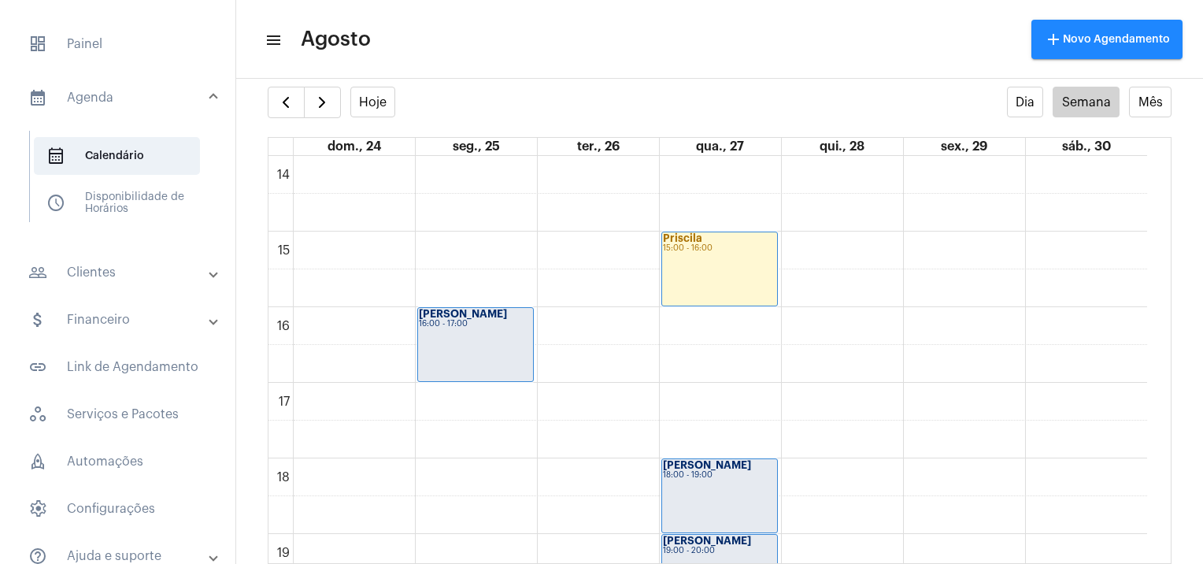
click at [474, 335] on div "[PERSON_NAME] 16:00 - 17:00" at bounding box center [475, 344] width 115 height 73
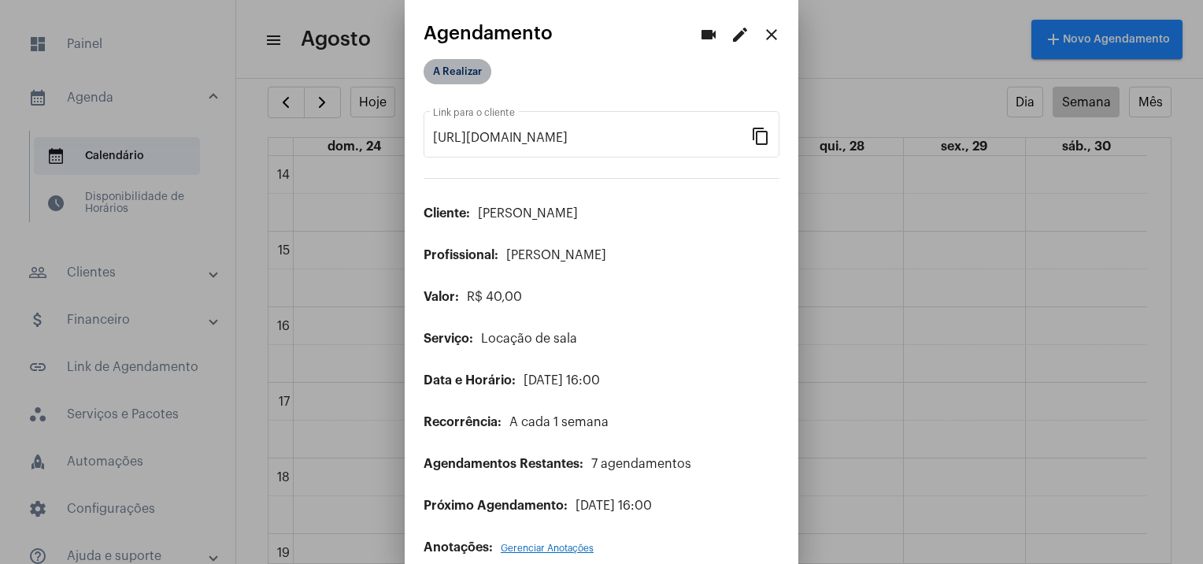
click at [465, 76] on mat-chip "A Realizar" at bounding box center [458, 71] width 68 height 25
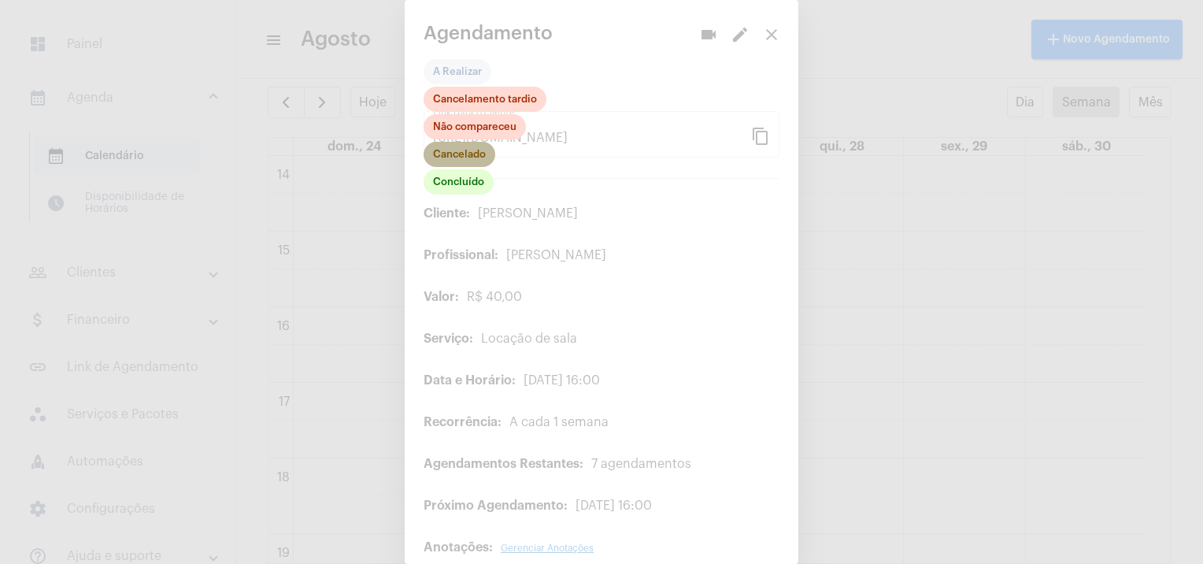
click at [457, 151] on mat-chip "Cancelado" at bounding box center [460, 154] width 72 height 25
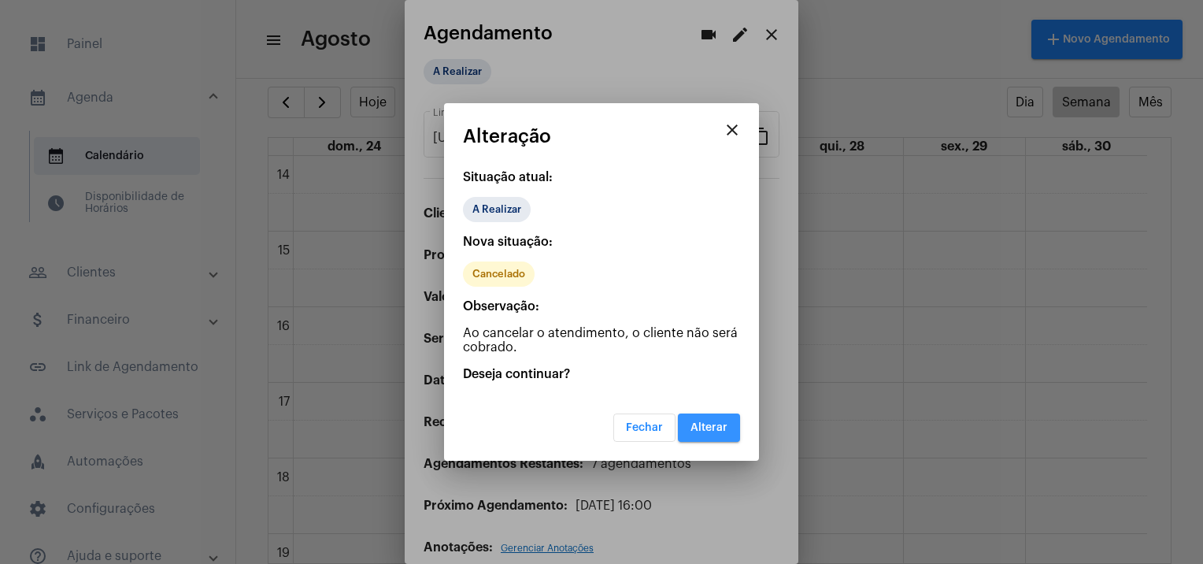
click at [725, 433] on button "Alterar" at bounding box center [709, 427] width 62 height 28
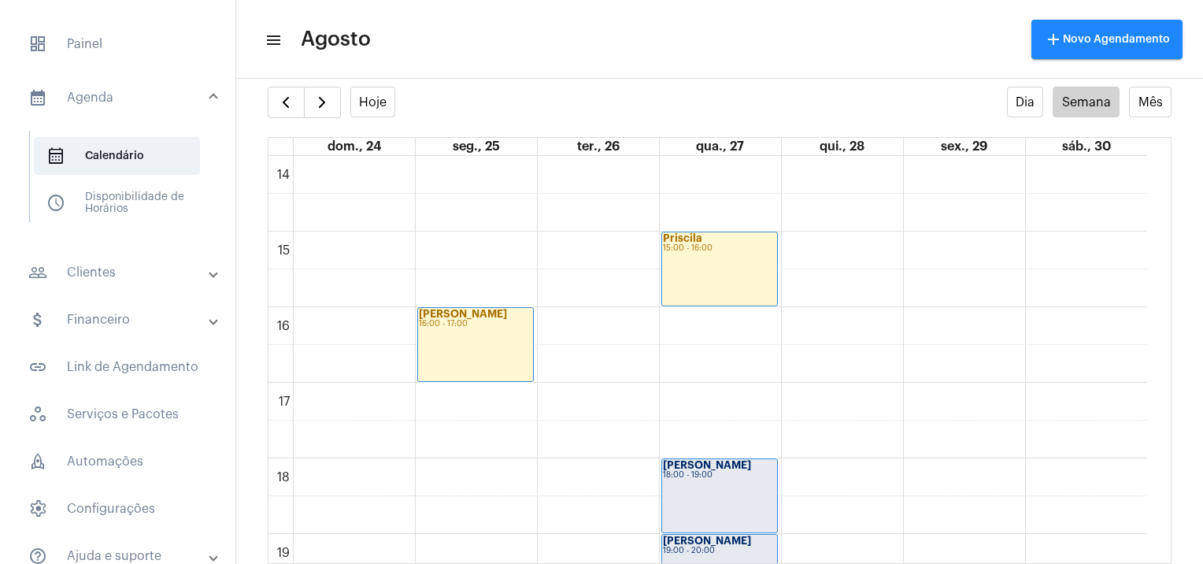
click at [501, 337] on div "[PERSON_NAME] 16:00 - 17:00" at bounding box center [475, 344] width 115 height 73
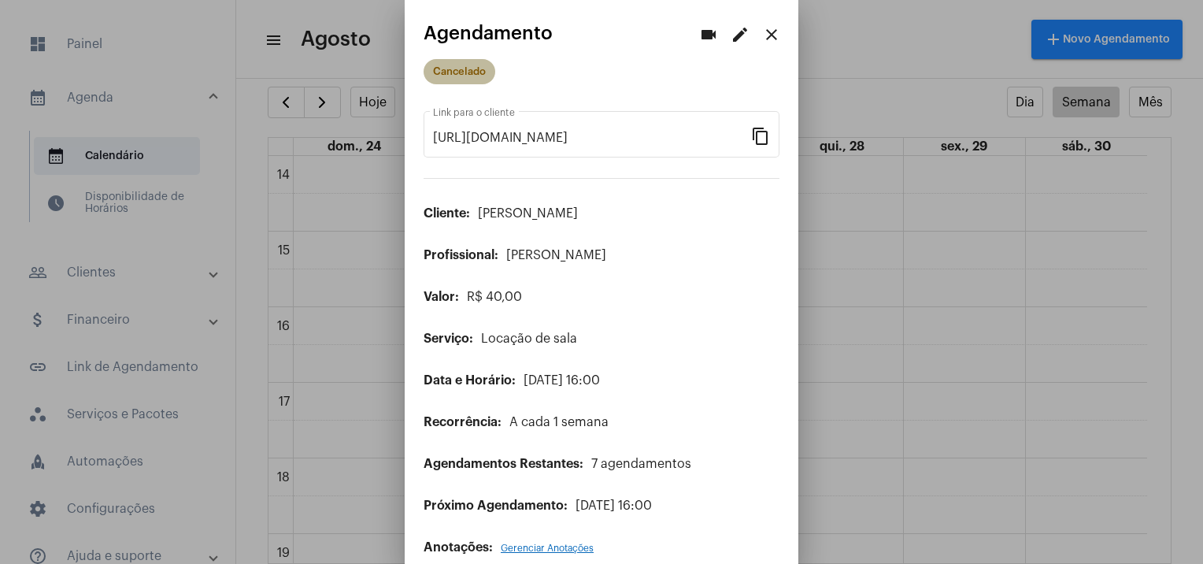
click at [454, 69] on mat-chip "Cancelado" at bounding box center [460, 71] width 72 height 25
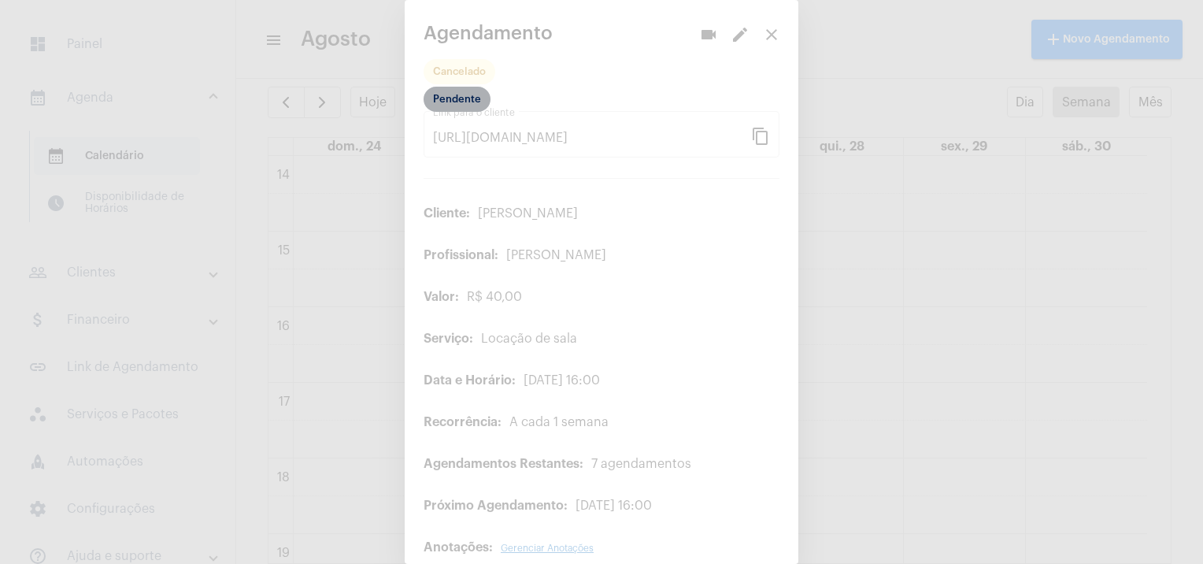
click at [461, 98] on mat-chip "Pendente" at bounding box center [457, 99] width 67 height 25
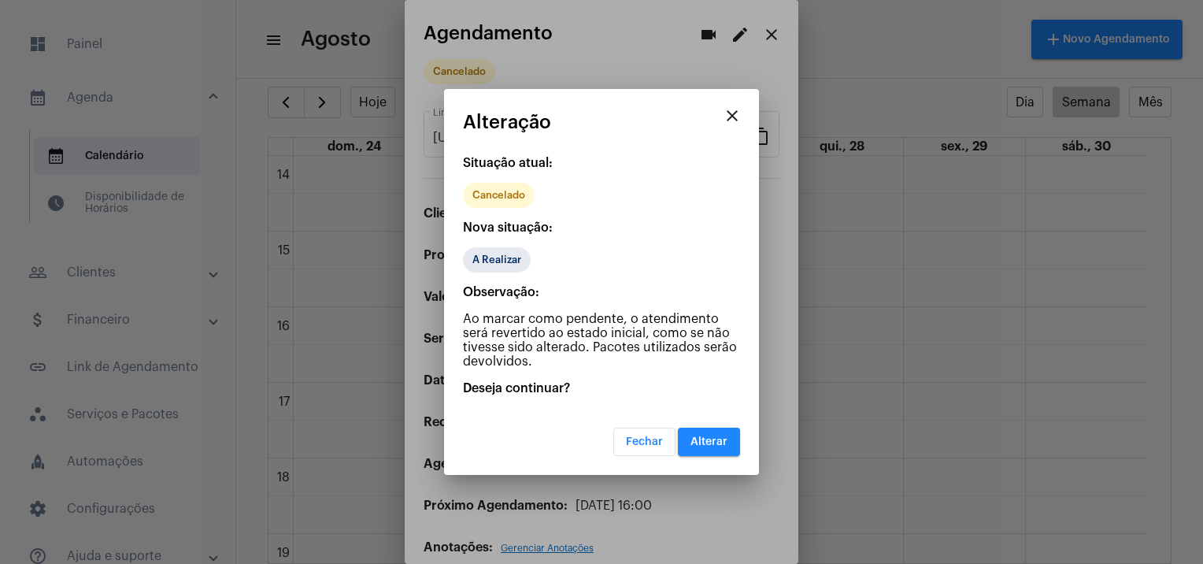
click at [716, 437] on span "Alterar" at bounding box center [709, 441] width 37 height 11
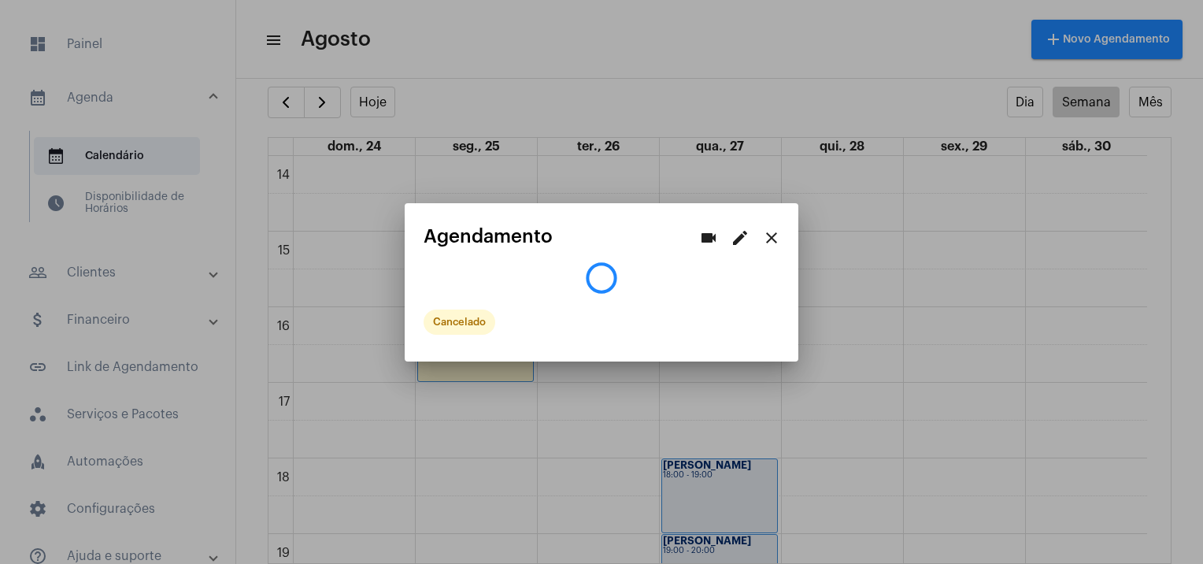
click at [731, 406] on div at bounding box center [601, 282] width 1203 height 564
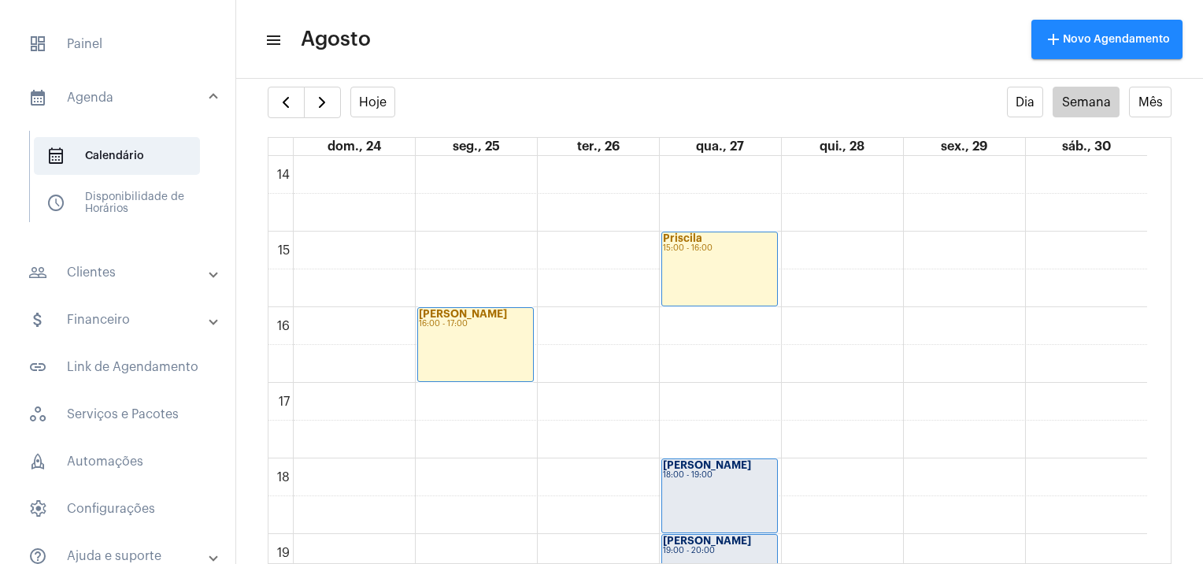
click at [472, 324] on div "16:00 - 17:00" at bounding box center [475, 324] width 113 height 9
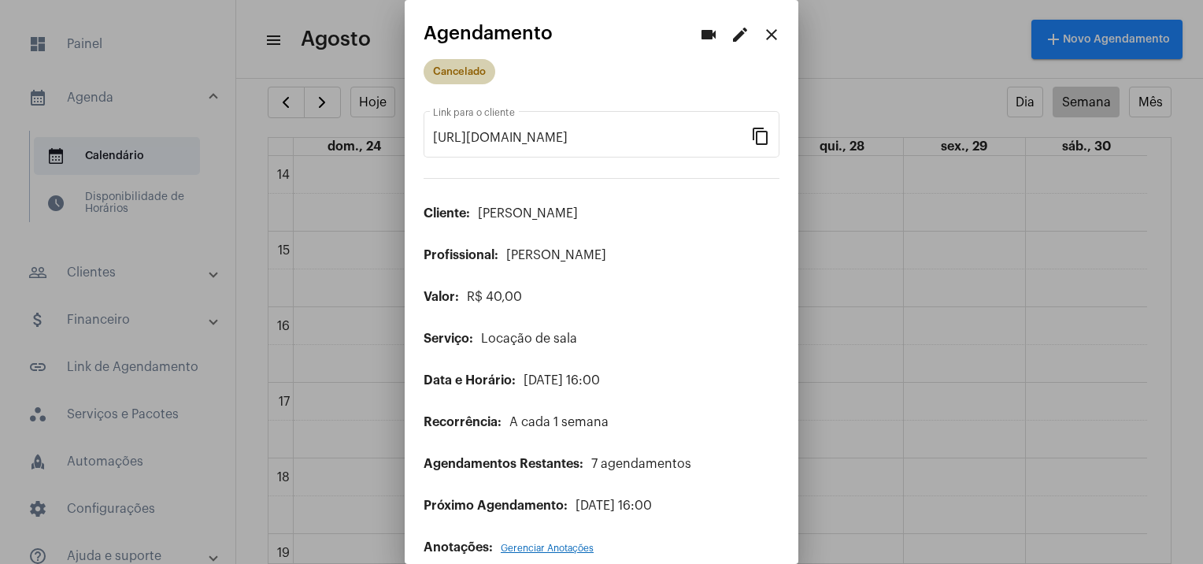
click at [479, 78] on mat-chip "Cancelado" at bounding box center [460, 71] width 72 height 25
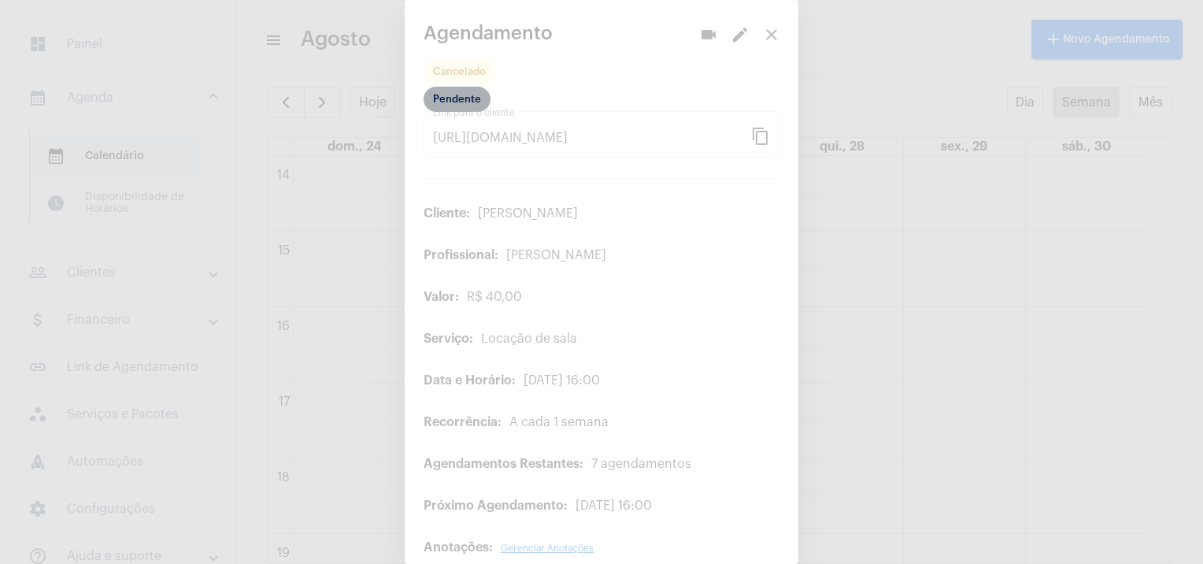
click at [461, 98] on mat-chip "Pendente" at bounding box center [457, 99] width 67 height 25
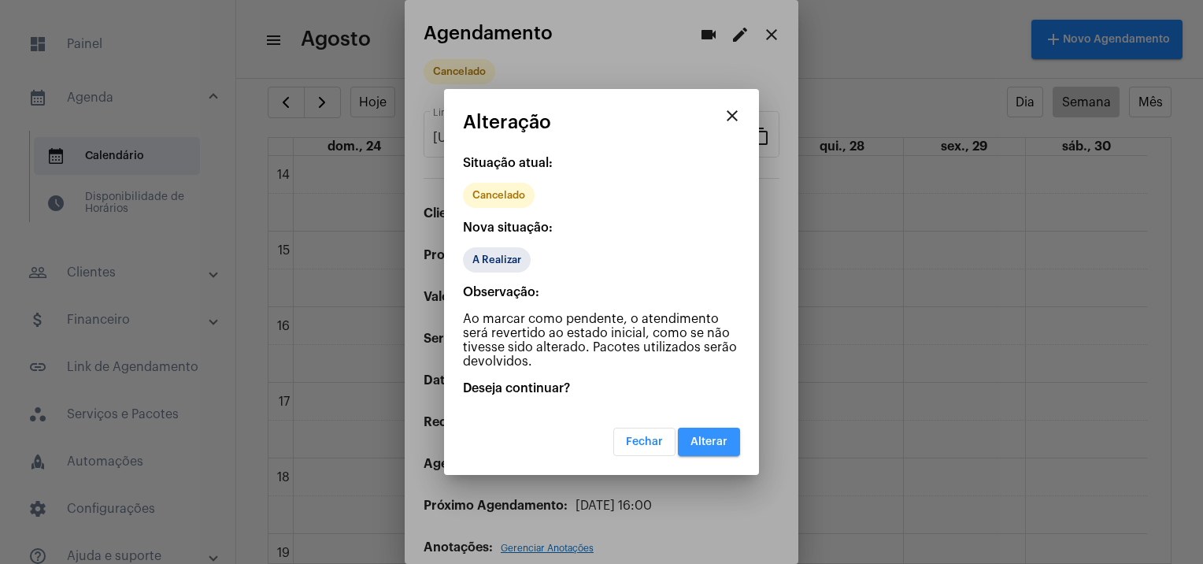
click at [698, 446] on button "Alterar" at bounding box center [709, 442] width 62 height 28
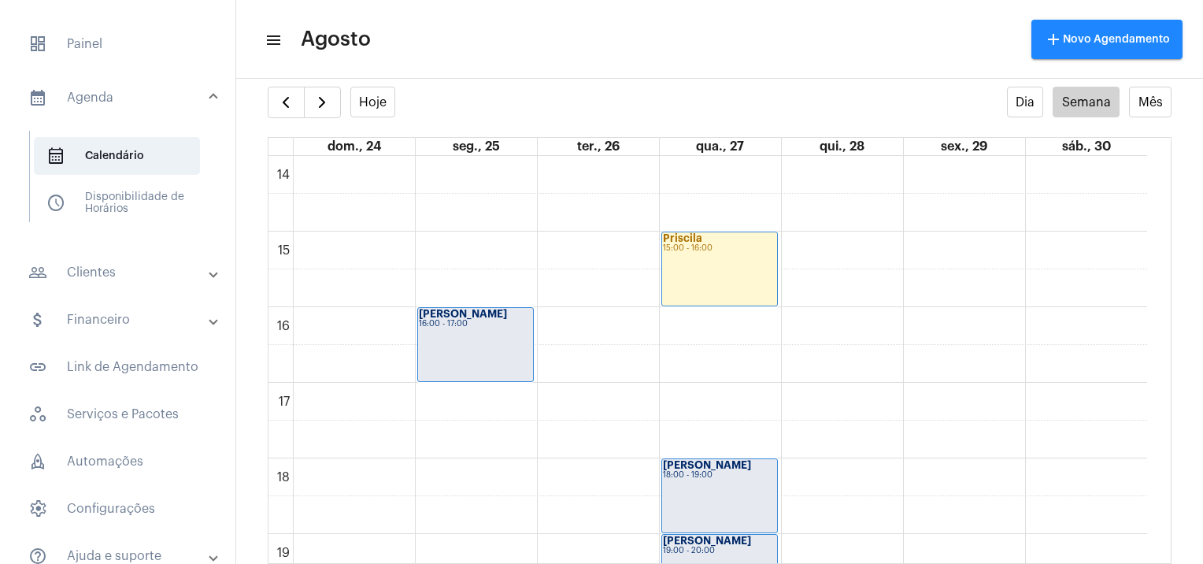
click at [718, 479] on div "[PERSON_NAME] 18:00 - 19:00" at bounding box center [719, 495] width 115 height 73
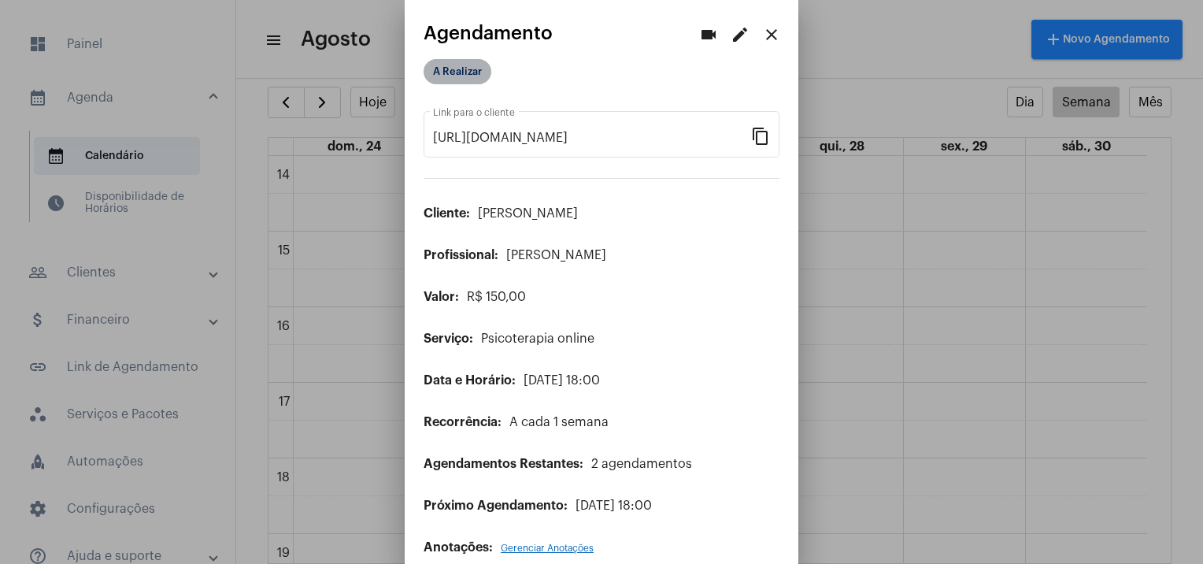
click at [444, 64] on mat-chip "A Realizar" at bounding box center [458, 71] width 68 height 25
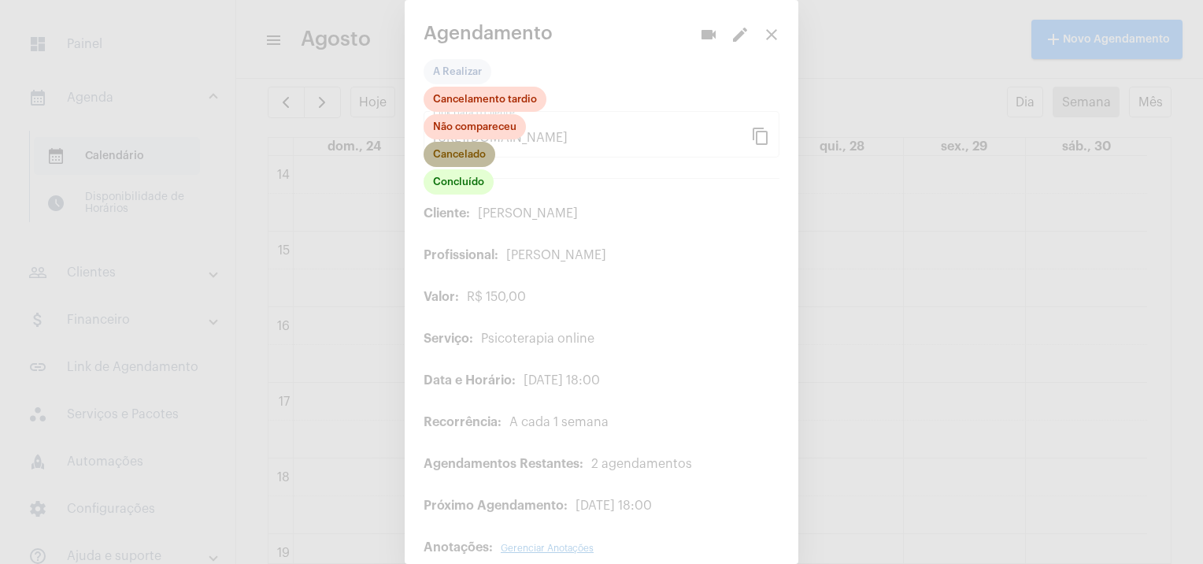
click at [468, 151] on mat-chip "Cancelado" at bounding box center [460, 154] width 72 height 25
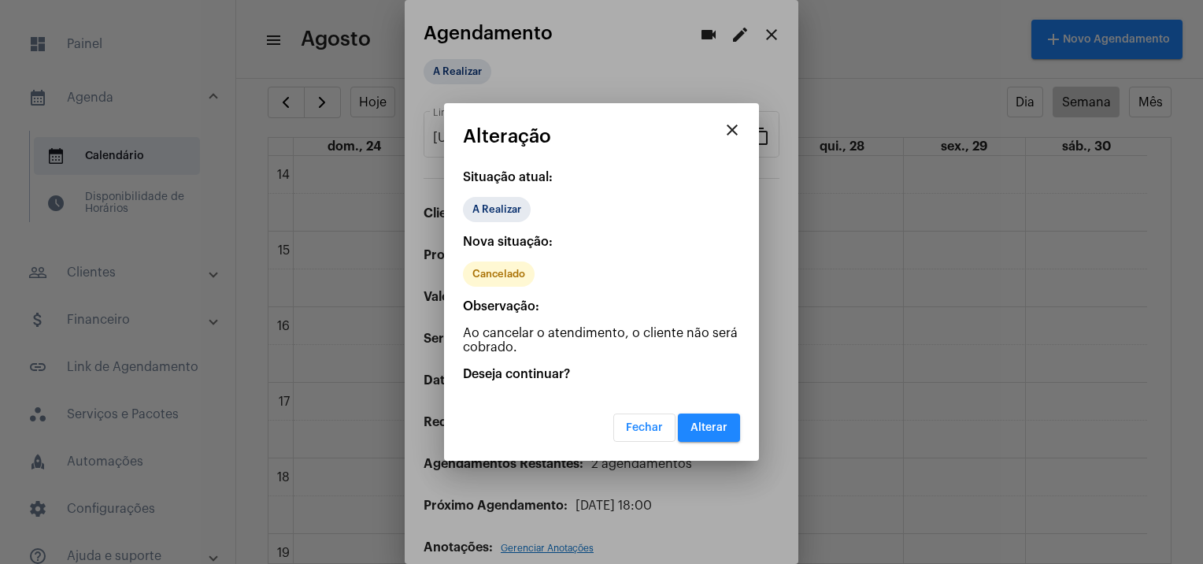
click at [739, 431] on button "Alterar" at bounding box center [709, 427] width 62 height 28
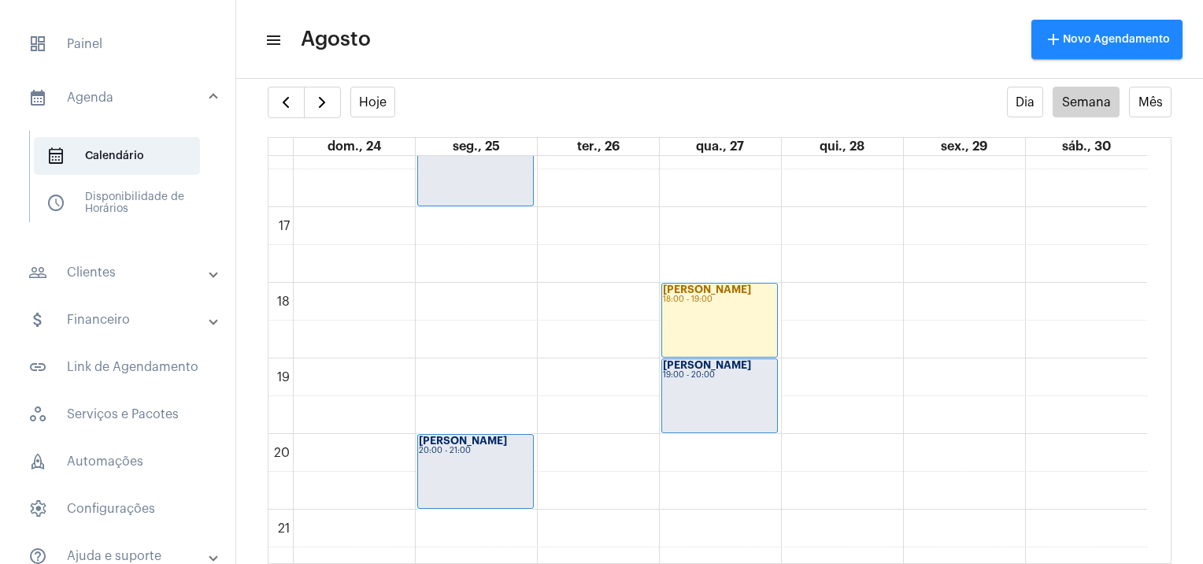
scroll to position [1237, 0]
click at [734, 378] on div "[PERSON_NAME] 19:00 - 20:00" at bounding box center [719, 392] width 115 height 73
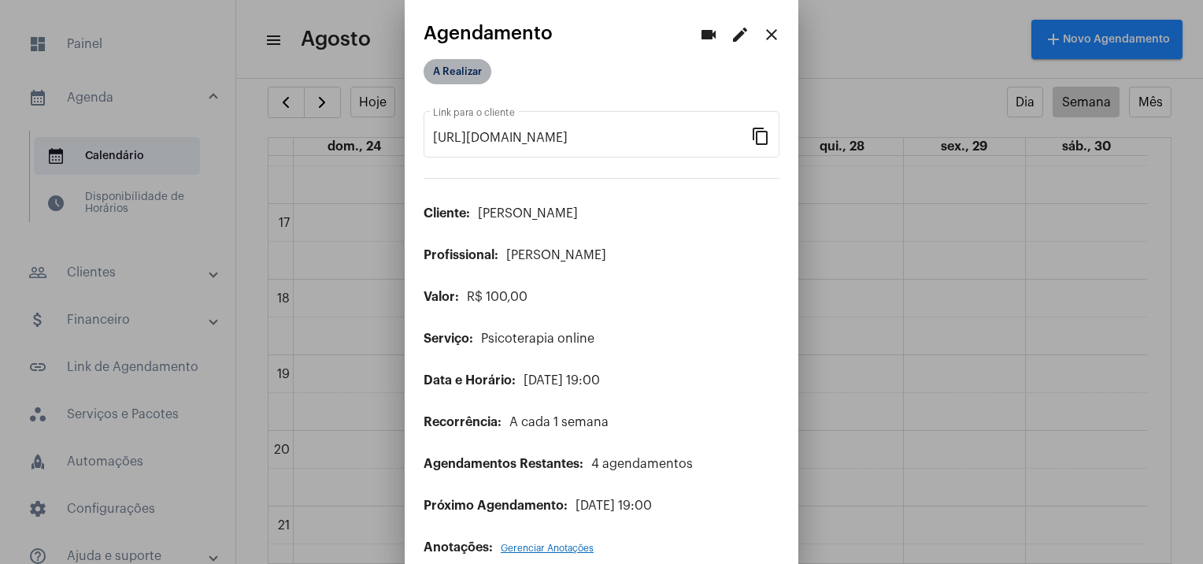
click at [469, 65] on mat-chip "A Realizar" at bounding box center [458, 71] width 68 height 25
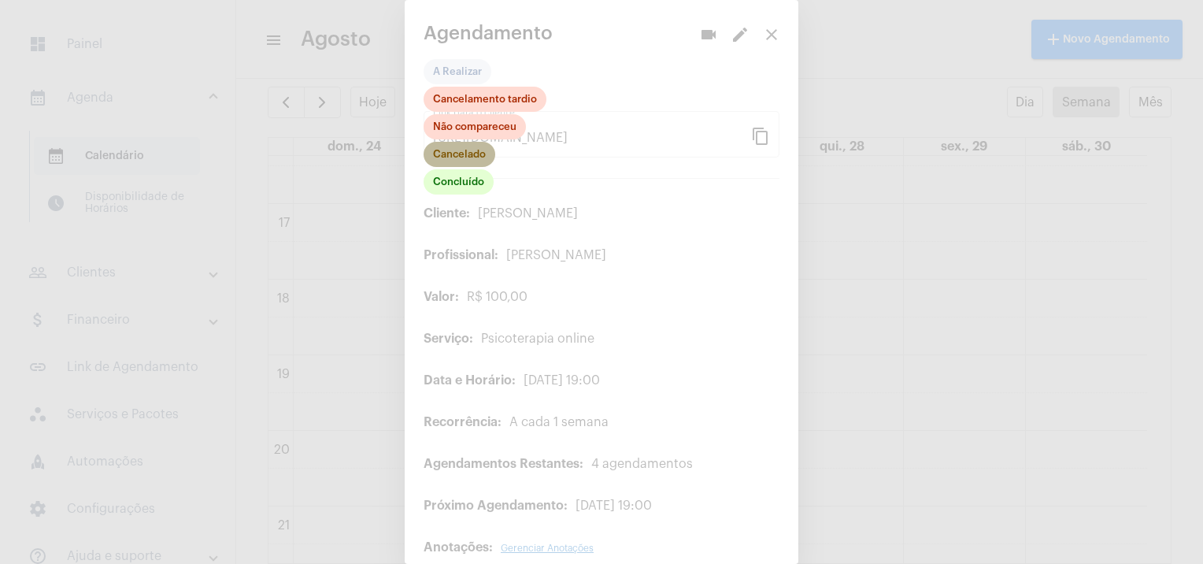
click at [472, 148] on mat-chip "Cancelado" at bounding box center [460, 154] width 72 height 25
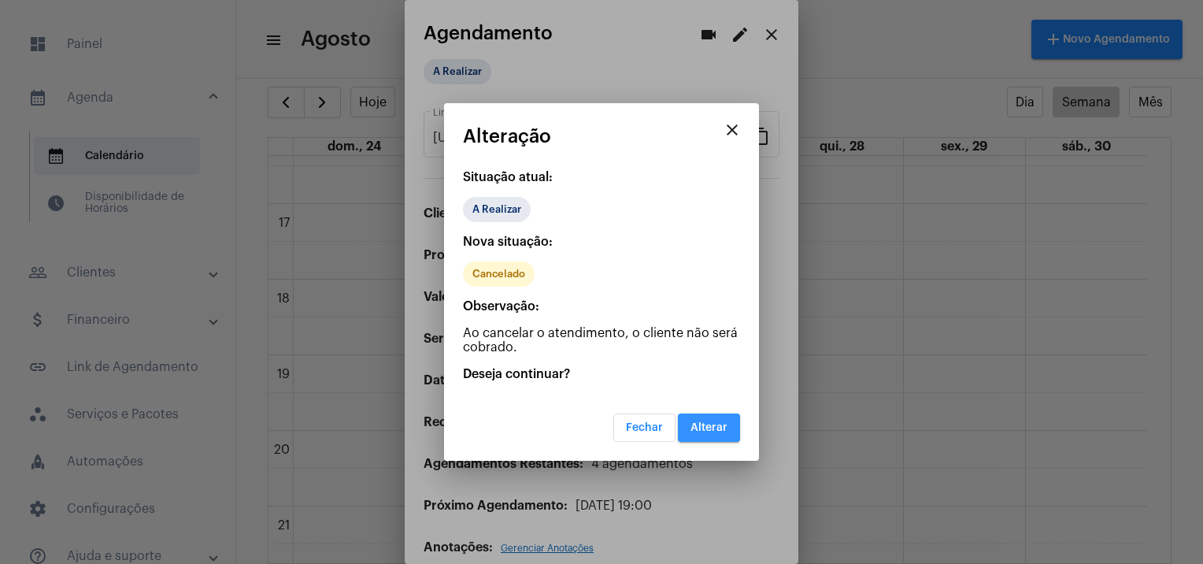
click at [702, 415] on button "Alterar" at bounding box center [709, 427] width 62 height 28
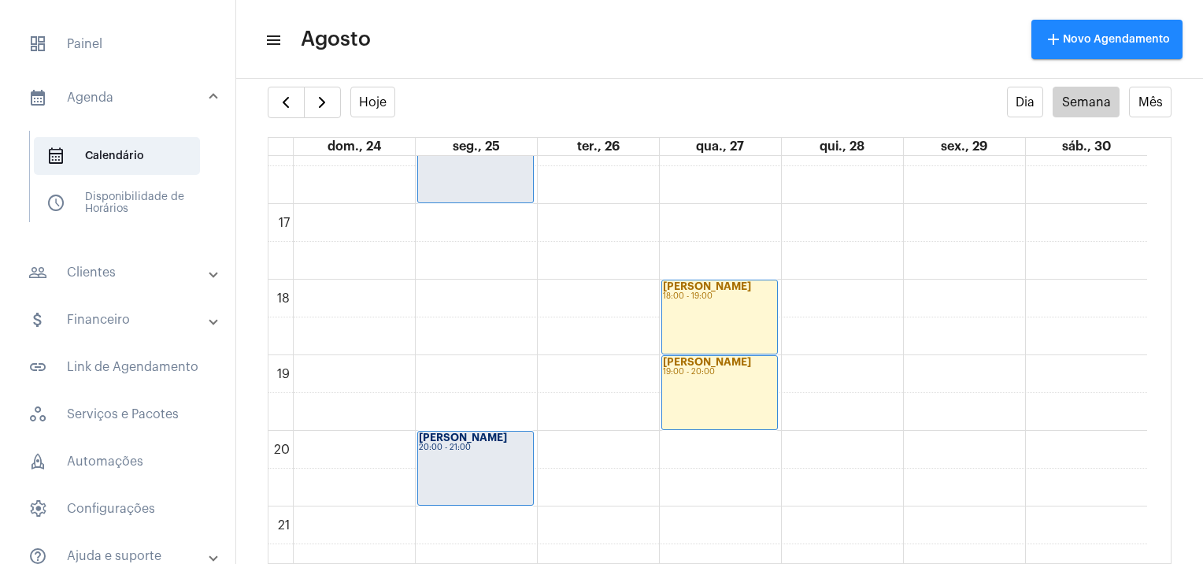
click at [526, 445] on div "20:00 - 21:00" at bounding box center [475, 447] width 113 height 9
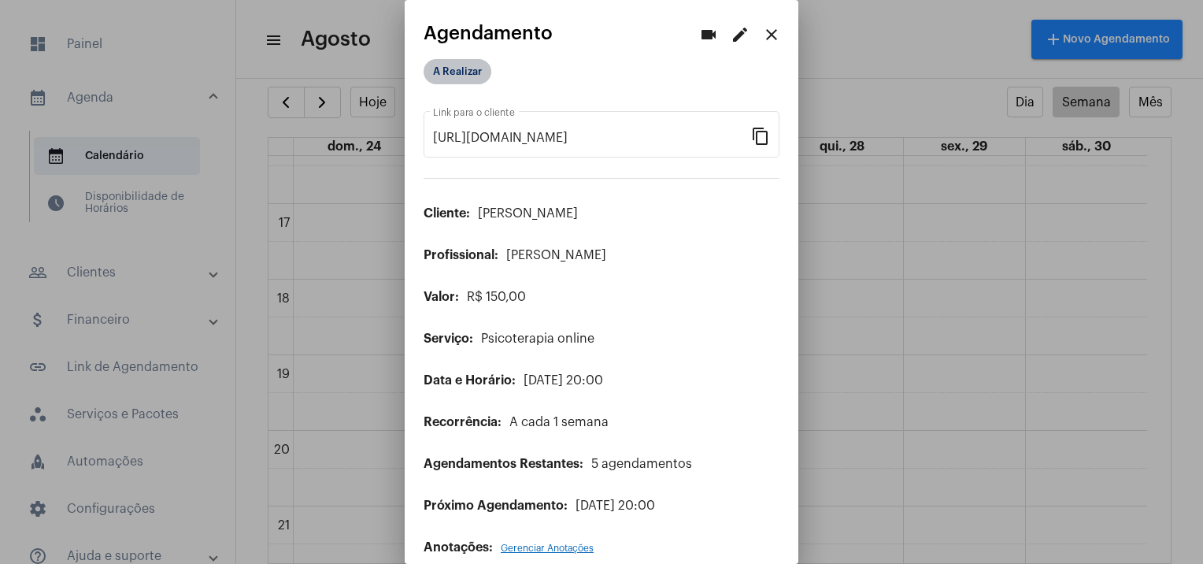
click at [457, 65] on mat-chip "A Realizar" at bounding box center [458, 71] width 68 height 25
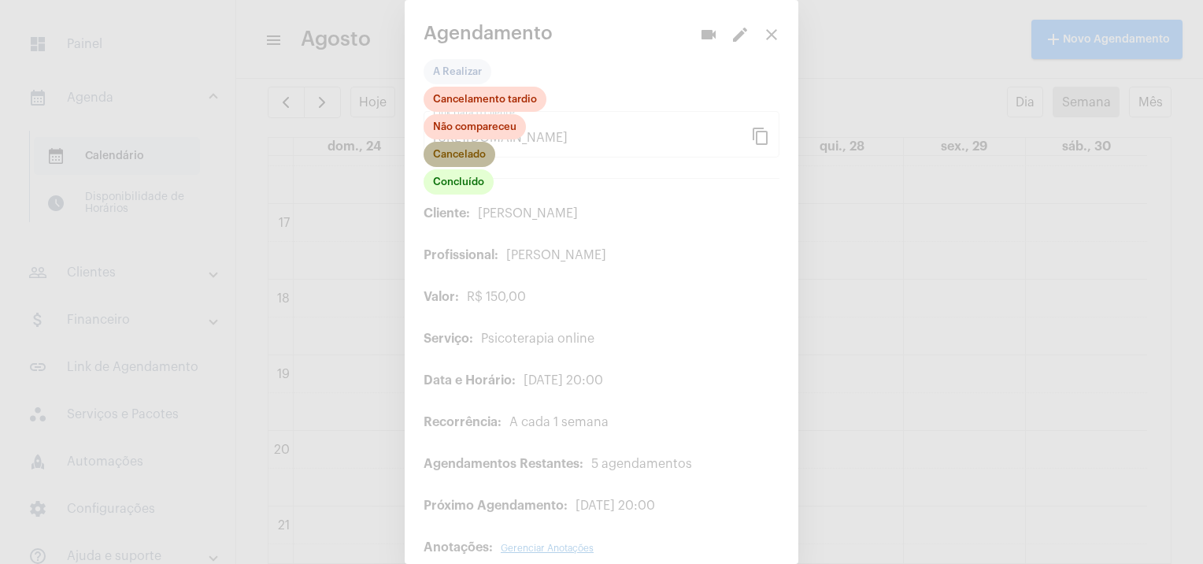
click at [460, 150] on mat-chip "Cancelado" at bounding box center [460, 154] width 72 height 25
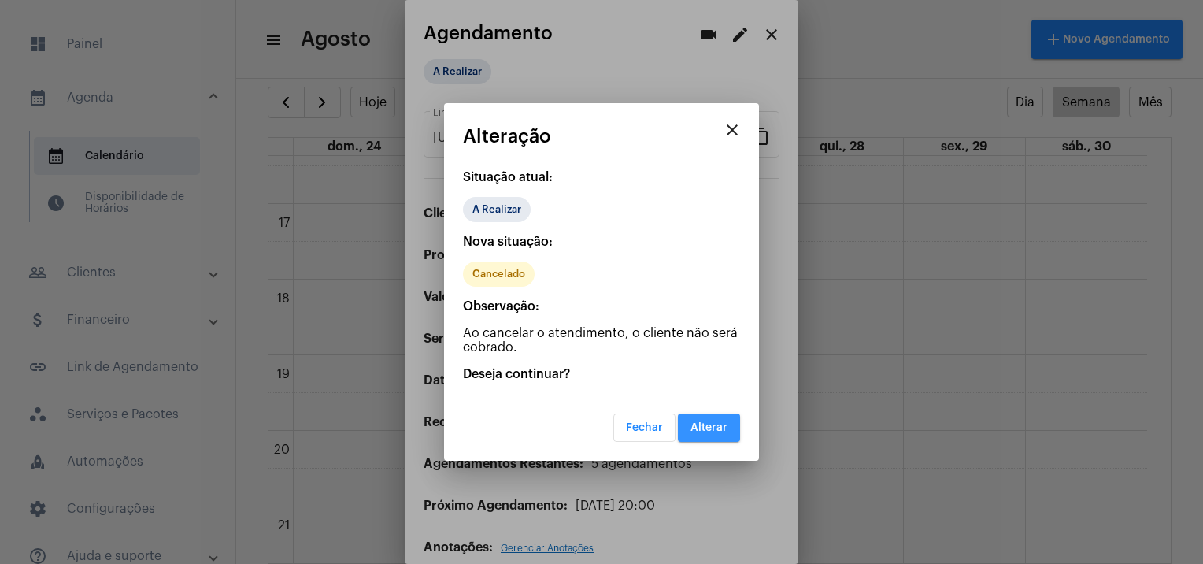
click at [726, 431] on button "Alterar" at bounding box center [709, 427] width 62 height 28
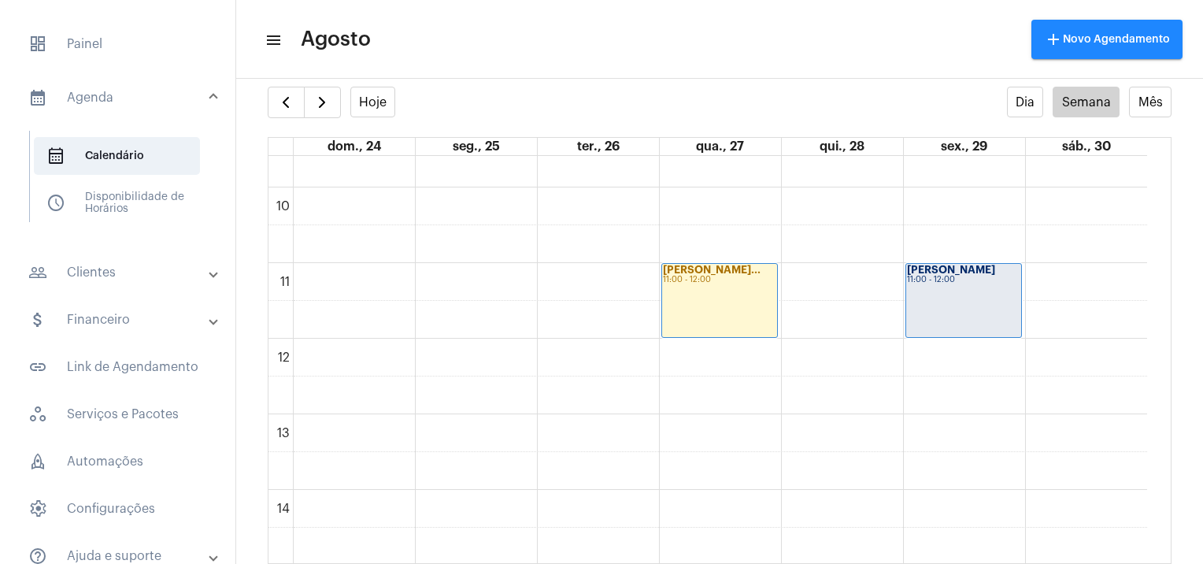
scroll to position [865, 0]
